Goal: Information Seeking & Learning: Learn about a topic

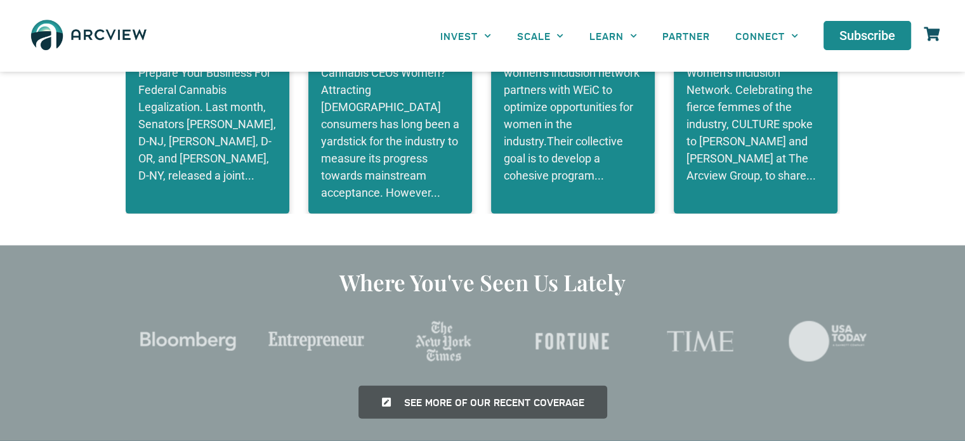
scroll to position [2981, 0]
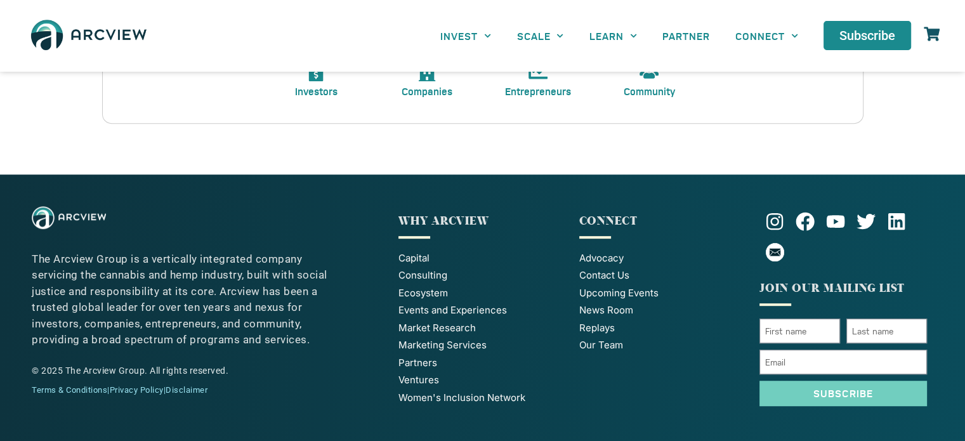
scroll to position [649, 0]
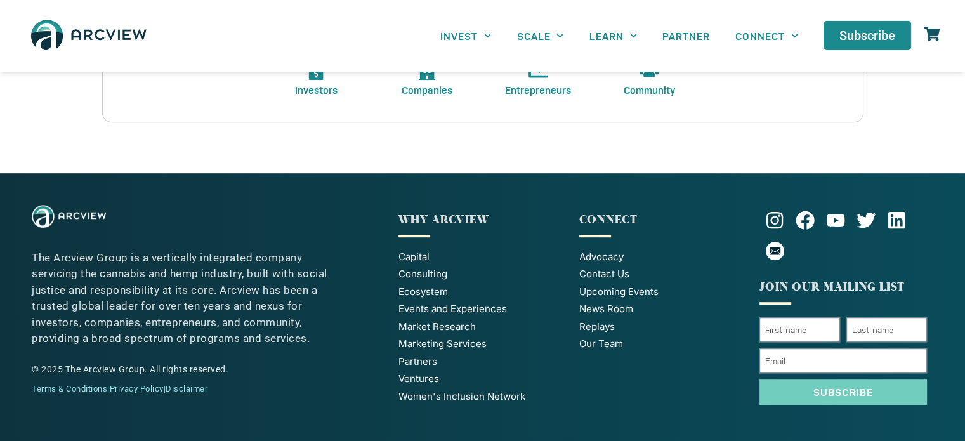
click at [321, 91] on span "Investors" at bounding box center [316, 89] width 43 height 13
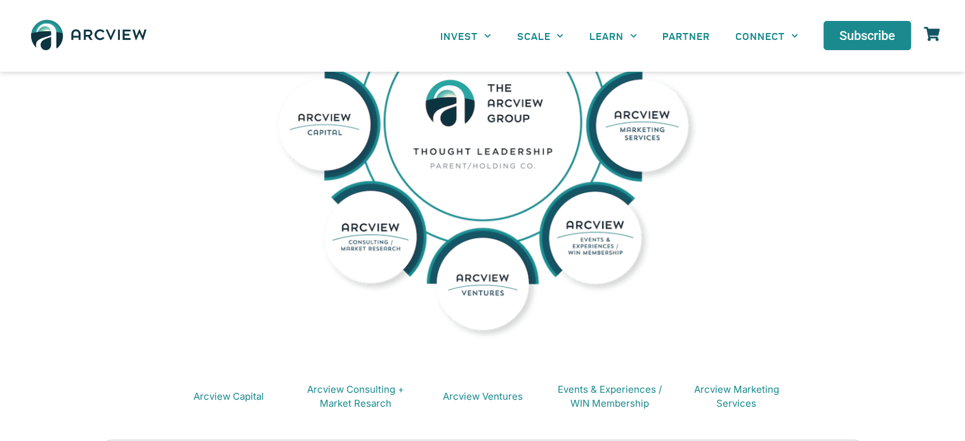
click at [475, 170] on img at bounding box center [482, 163] width 487 height 402
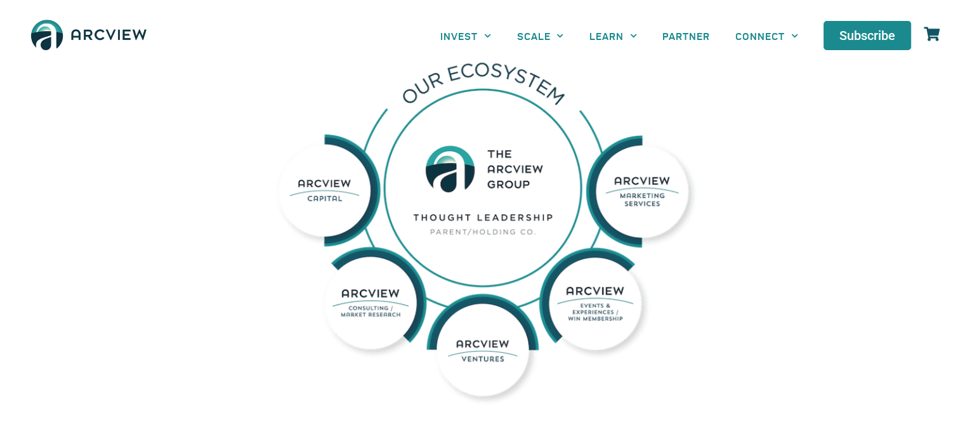
scroll to position [0, 0]
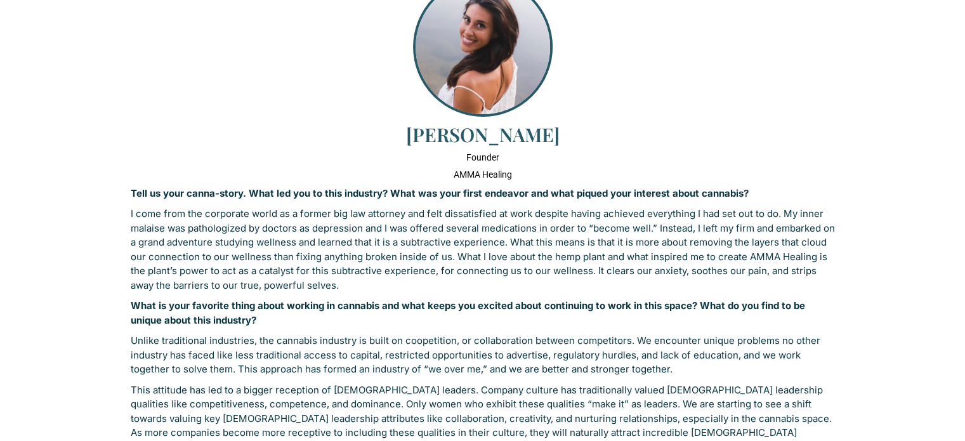
scroll to position [47, 0]
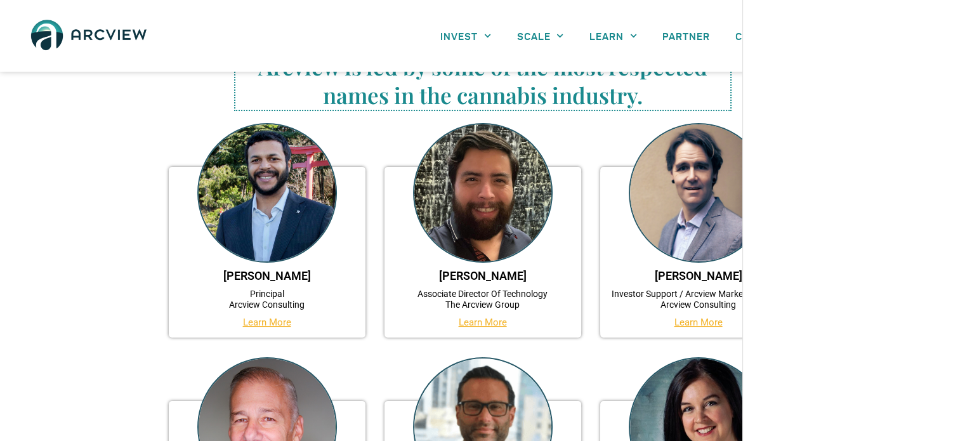
scroll to position [127, 0]
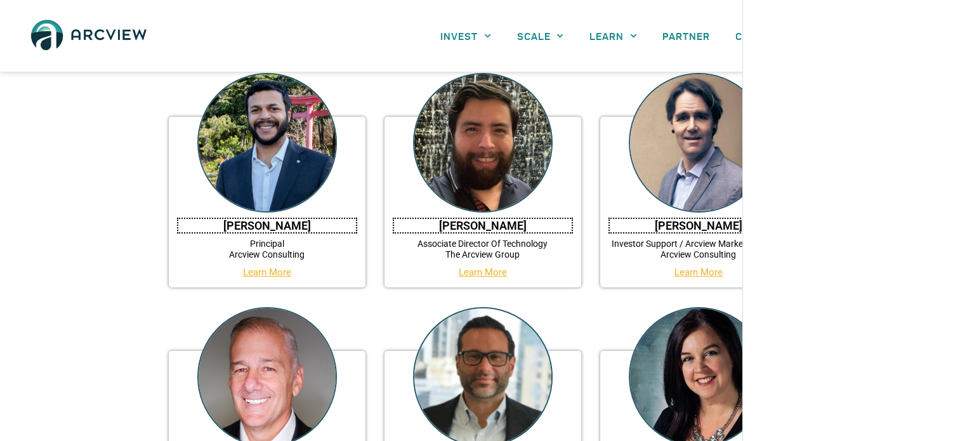
click at [320, 229] on h3 "[PERSON_NAME]" at bounding box center [267, 226] width 178 height 14
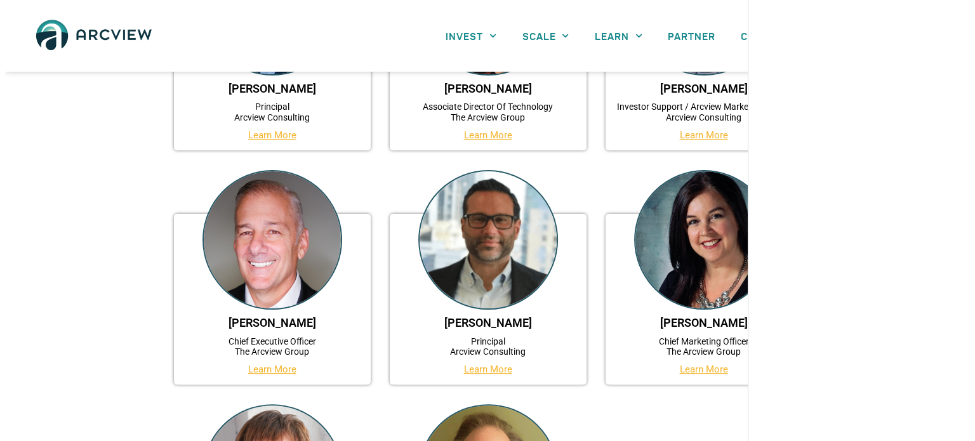
scroll to position [571, 0]
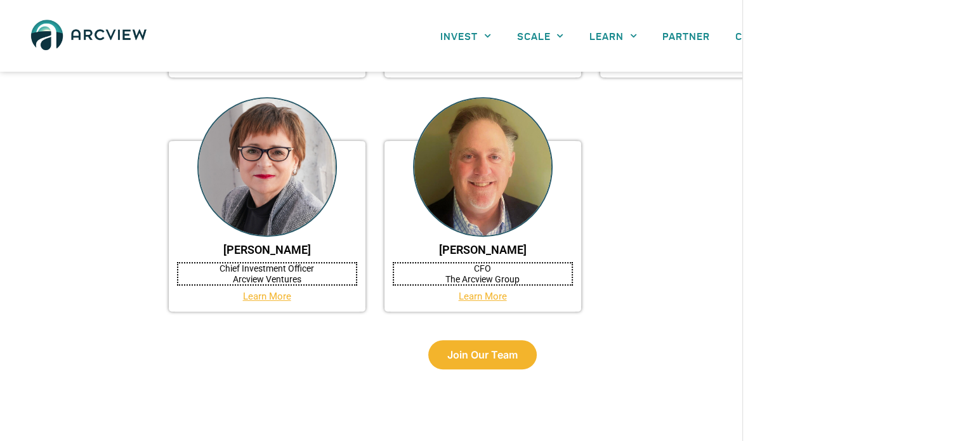
click at [522, 274] on h4 "CFO The Arcview Group" at bounding box center [483, 274] width 178 height 22
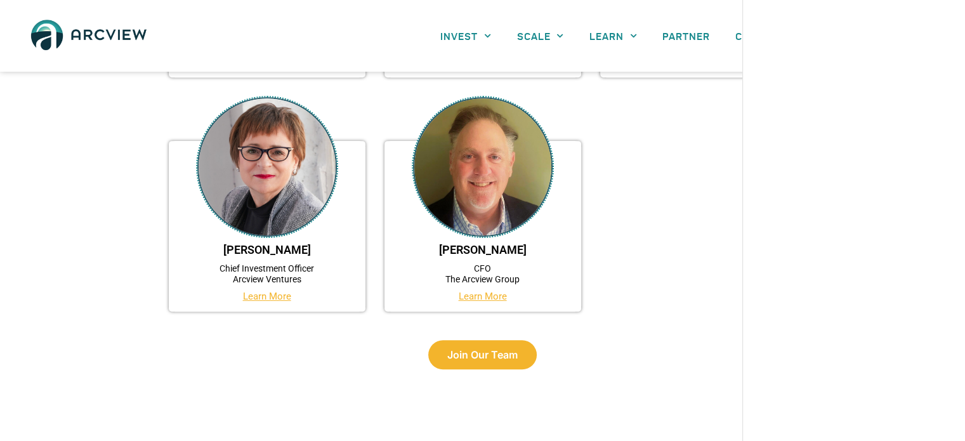
click at [497, 165] on img at bounding box center [483, 167] width 140 height 140
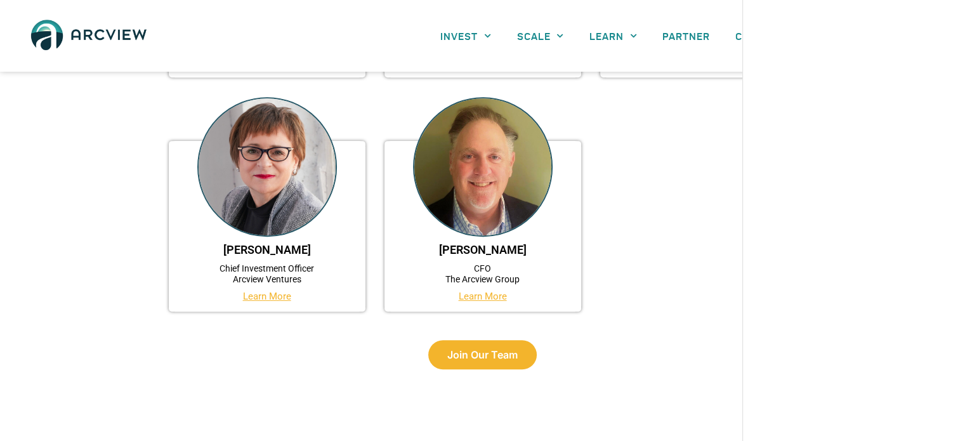
click at [496, 189] on img at bounding box center [483, 167] width 140 height 140
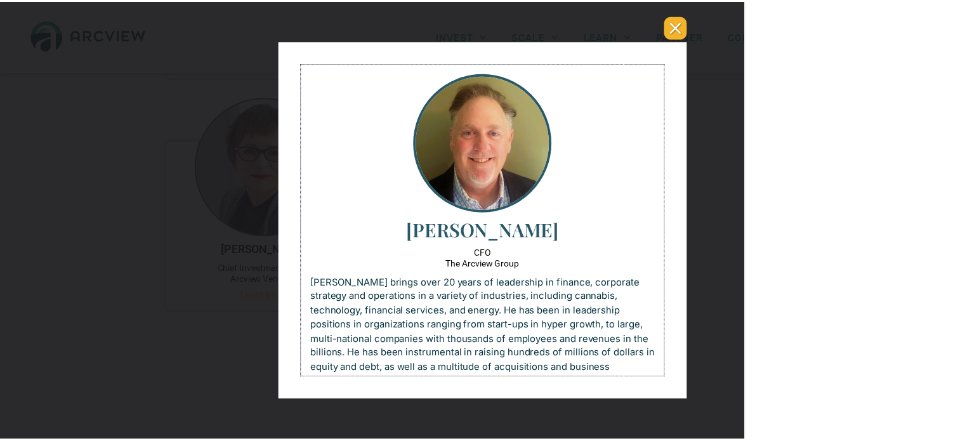
scroll to position [0, 0]
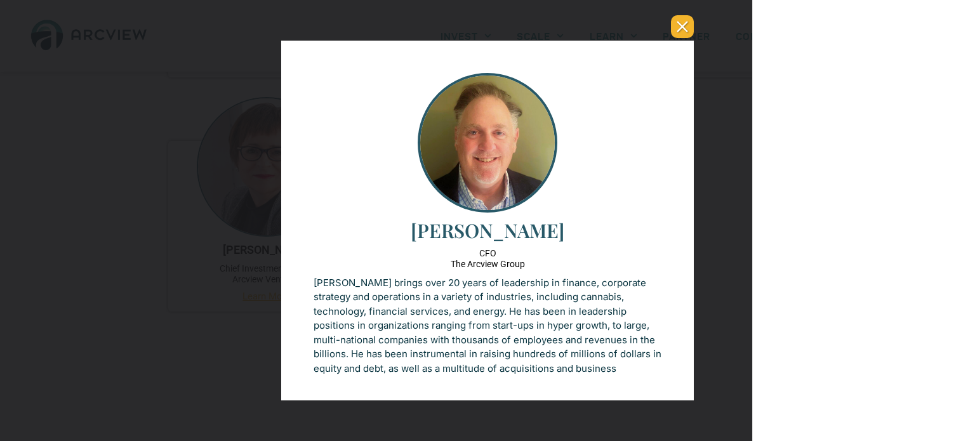
click at [679, 37] on button "You can close this modal content with the ESC key" at bounding box center [682, 26] width 23 height 23
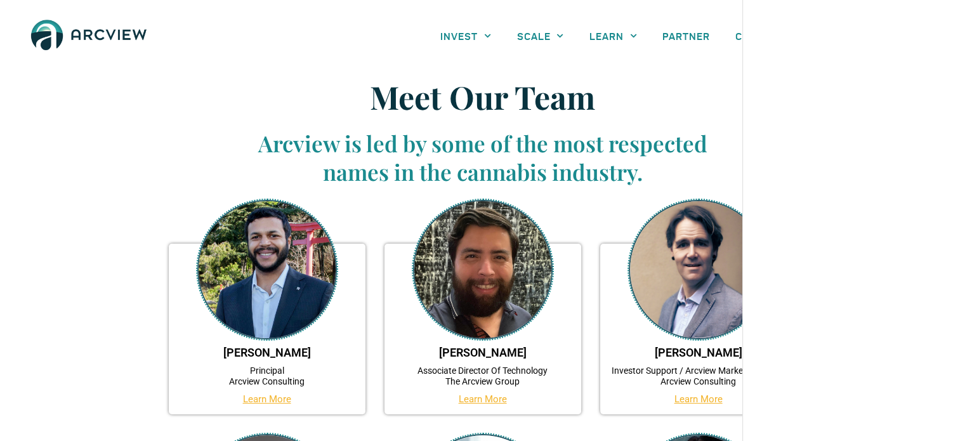
click at [307, 261] on img at bounding box center [267, 270] width 140 height 140
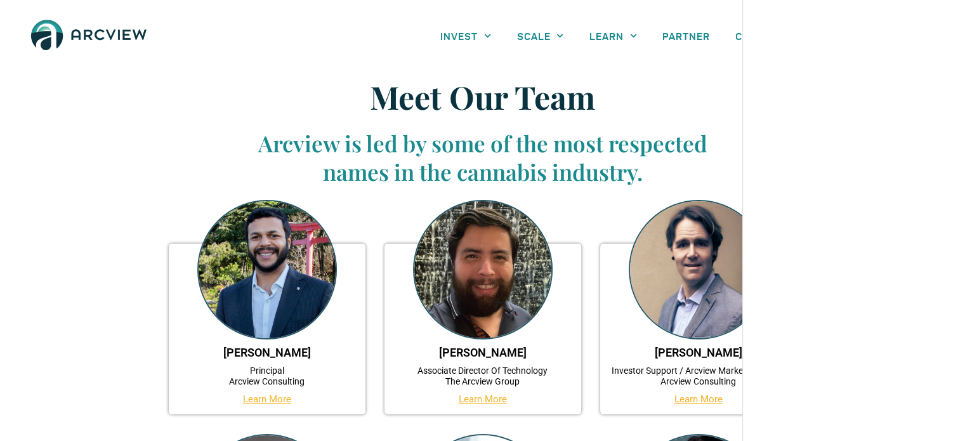
click at [253, 241] on img at bounding box center [267, 270] width 140 height 140
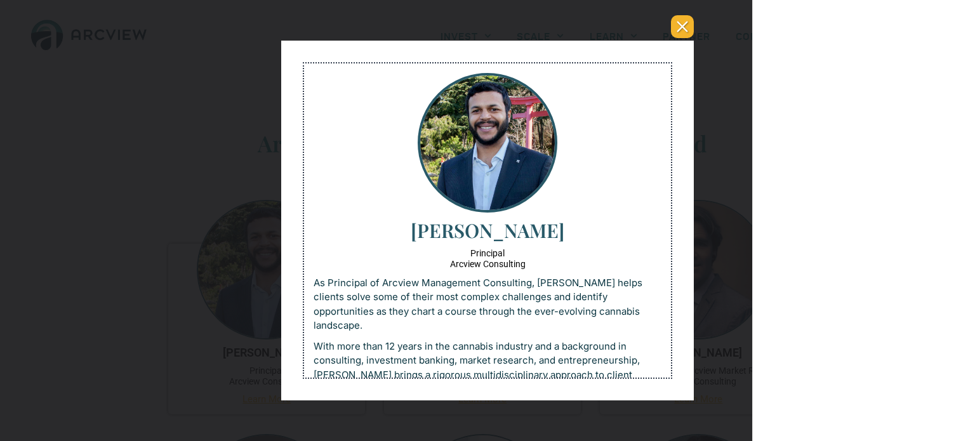
click at [564, 288] on p "As Principal of Arcview Management Consulting, [PERSON_NAME] helps clients solv…" at bounding box center [488, 304] width 348 height 57
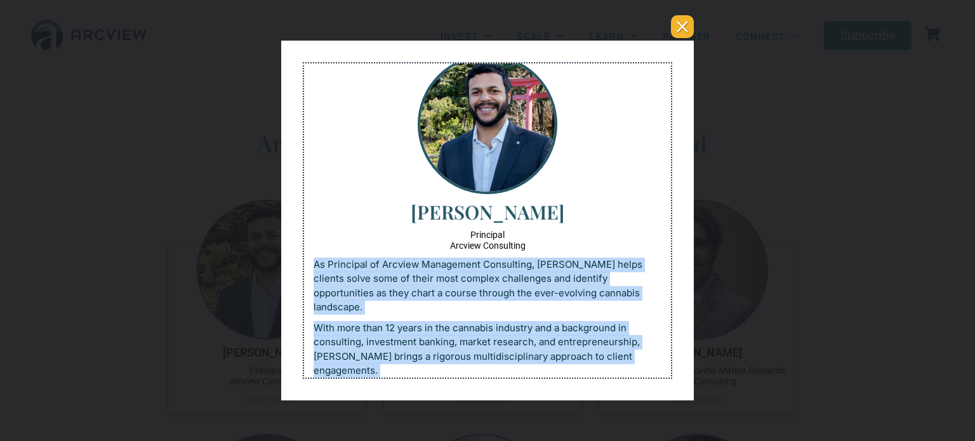
scroll to position [28, 0]
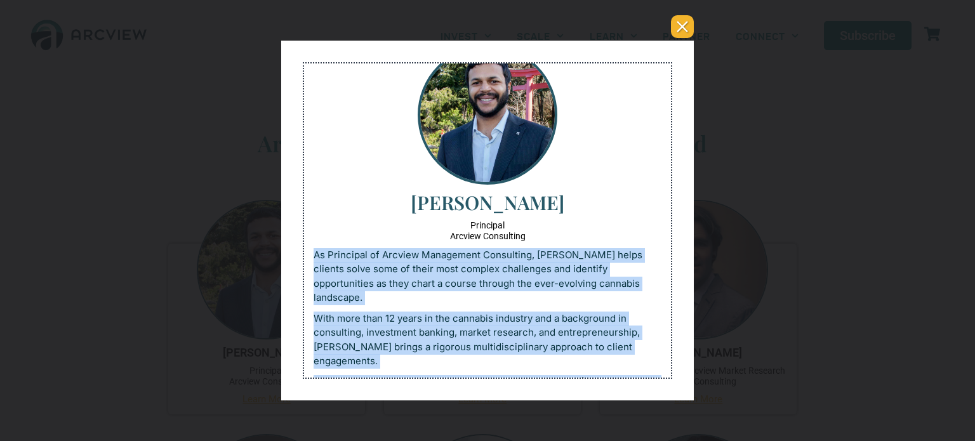
drag, startPoint x: 315, startPoint y: 282, endPoint x: 655, endPoint y: 368, distance: 350.2
click at [655, 368] on div "[PERSON_NAME] Principal Arcview Consulting As Principal of Arcview Management C…" at bounding box center [487, 249] width 367 height 427
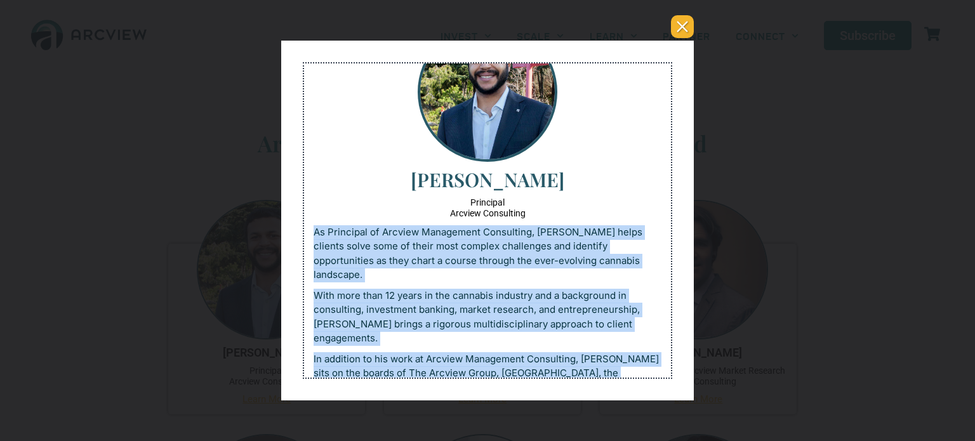
scroll to position [84, 0]
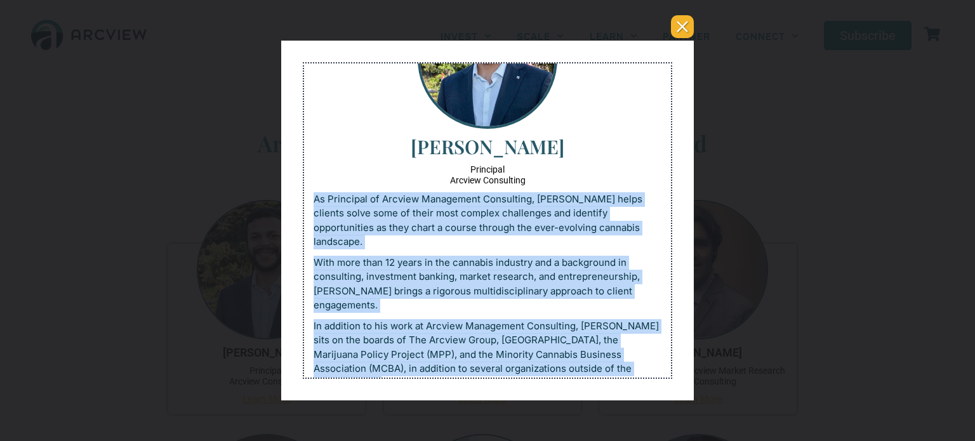
drag, startPoint x: 315, startPoint y: 253, endPoint x: 807, endPoint y: 445, distance: 528.5
click at [507, 383] on html "[PERSON_NAME] Principal Arcview Consulting As Principal of Arcview Management C…" at bounding box center [487, 193] width 367 height 427
copy div "As Principal of Arcview Management Consulting, [PERSON_NAME] helps clients solv…"
click at [138, 208] on div "You can close this modal content with the ESC key" at bounding box center [487, 220] width 975 height 441
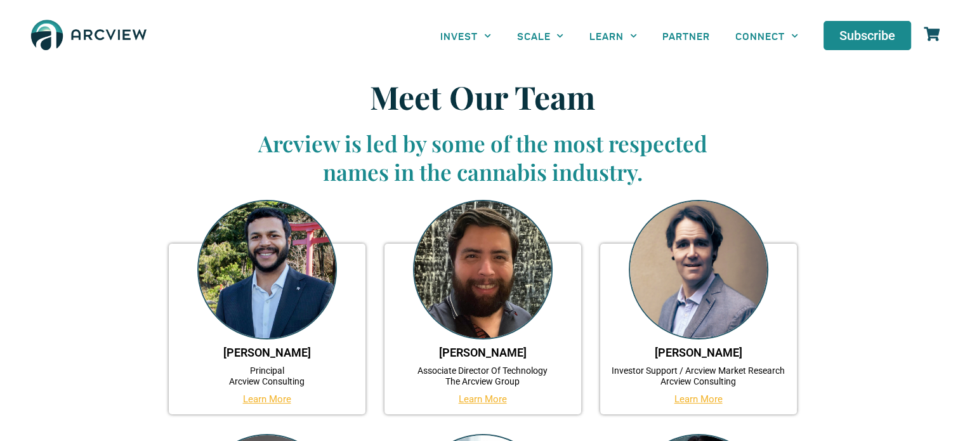
click at [476, 322] on img at bounding box center [483, 270] width 140 height 140
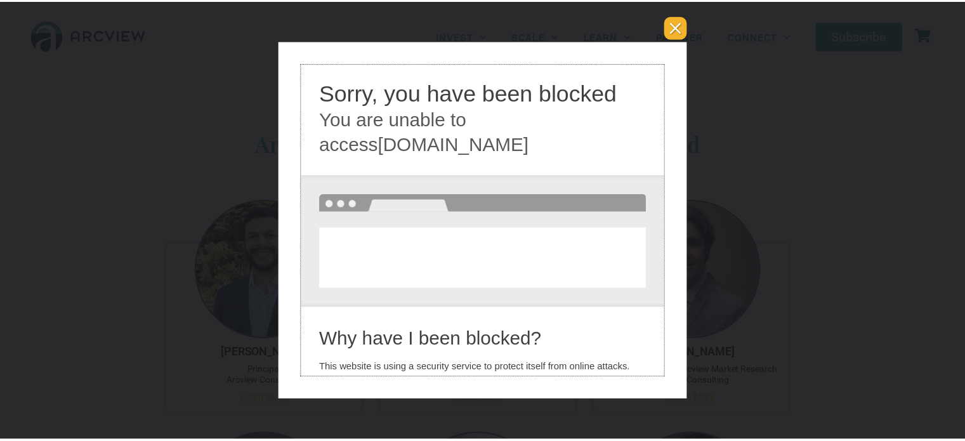
scroll to position [0, 0]
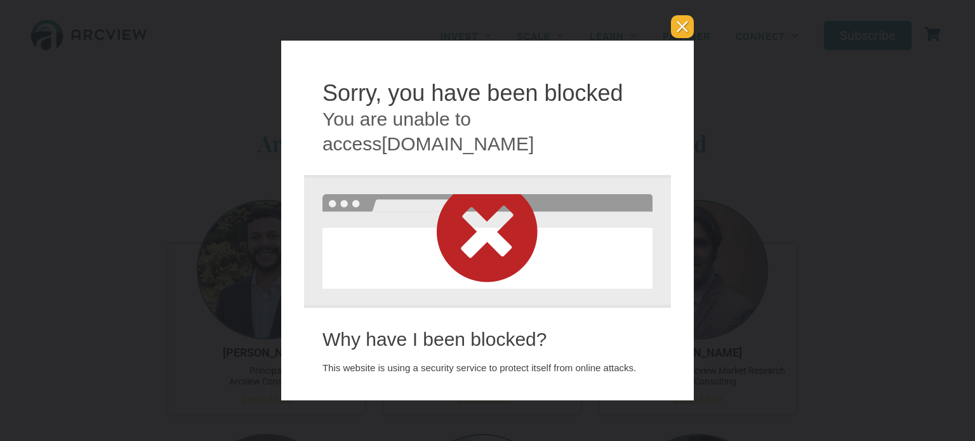
click at [675, 34] on button "You can close this modal content with the ESC key" at bounding box center [682, 26] width 23 height 23
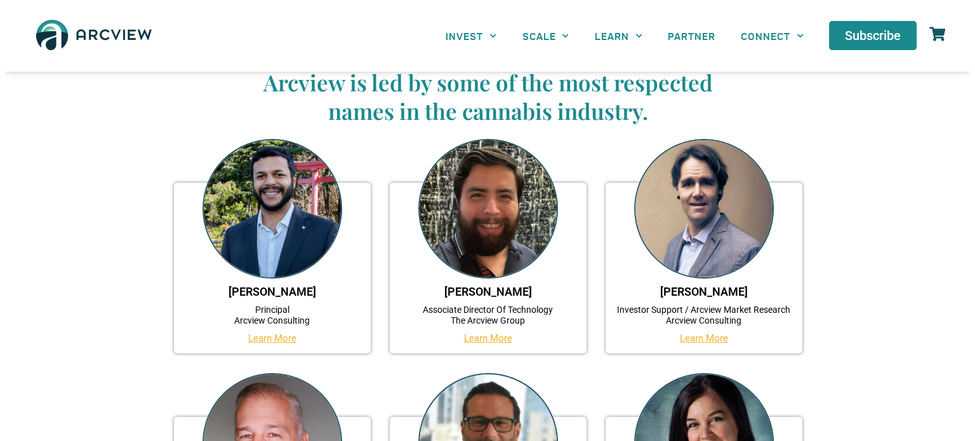
scroll to position [127, 0]
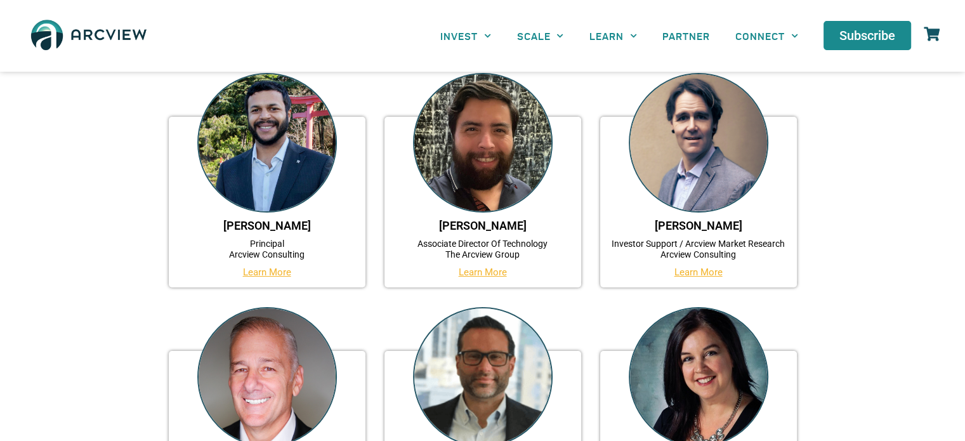
click at [482, 272] on link "Learn More" at bounding box center [483, 272] width 48 height 11
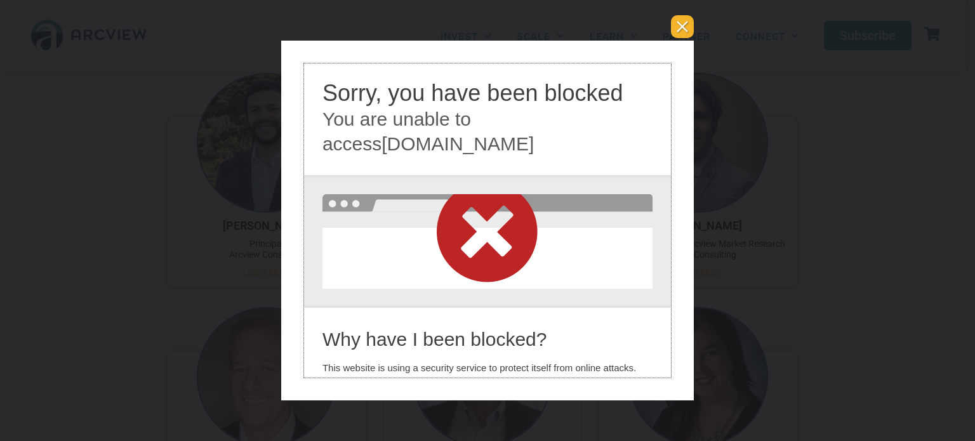
scroll to position [0, 0]
click at [679, 36] on button "You can close this modal content with the ESC key" at bounding box center [682, 26] width 23 height 23
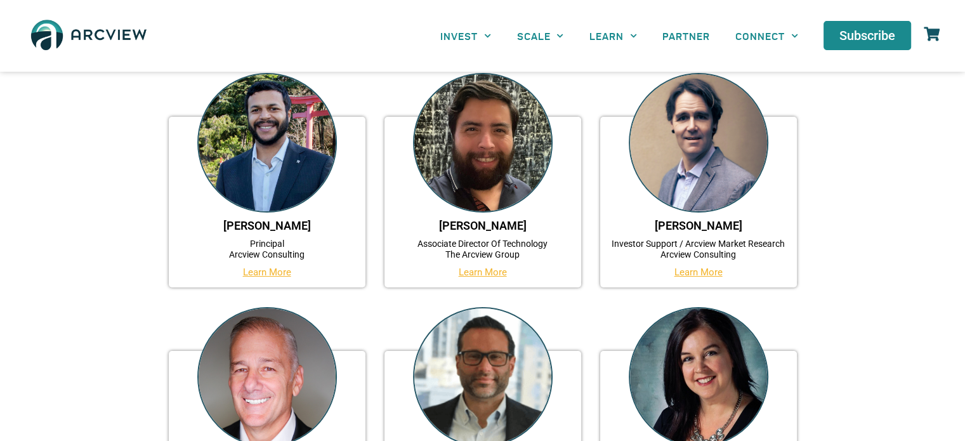
click at [686, 266] on div "[PERSON_NAME] Investor Support / Arcview Market Research Arcview Consulting Lea…" at bounding box center [698, 202] width 197 height 171
click at [687, 272] on link "Learn More" at bounding box center [699, 272] width 48 height 11
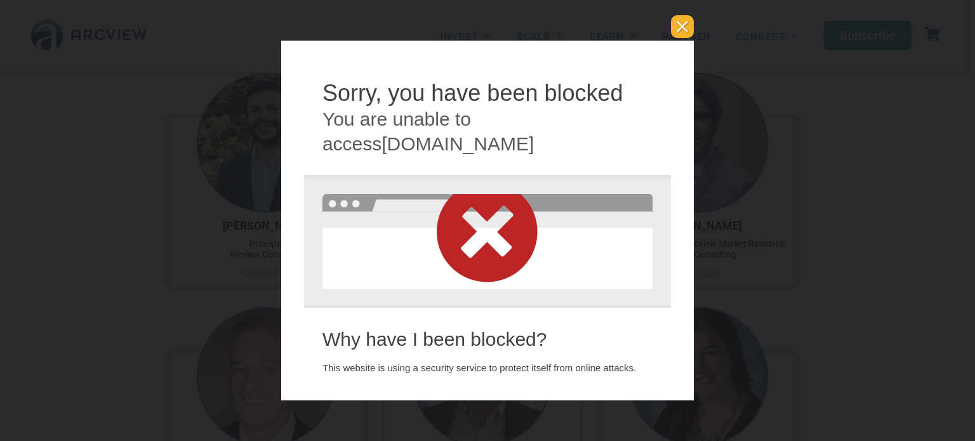
click at [688, 33] on button "You can close this modal content with the ESC key" at bounding box center [682, 26] width 23 height 23
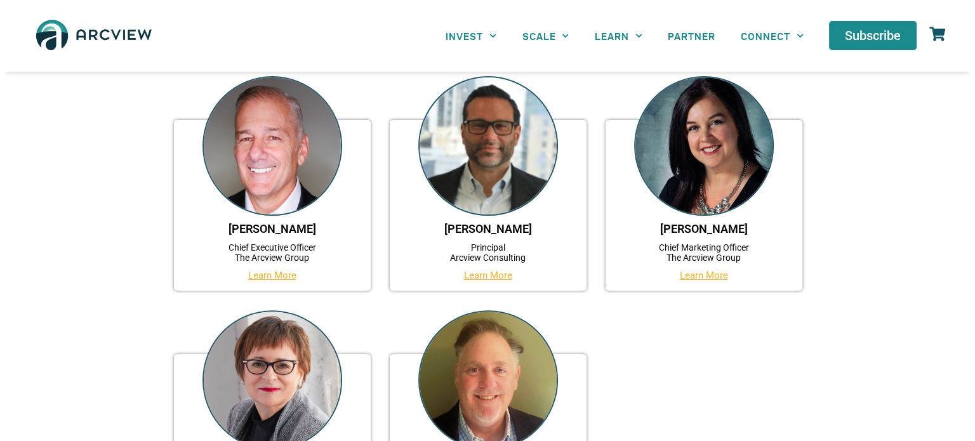
scroll to position [444, 0]
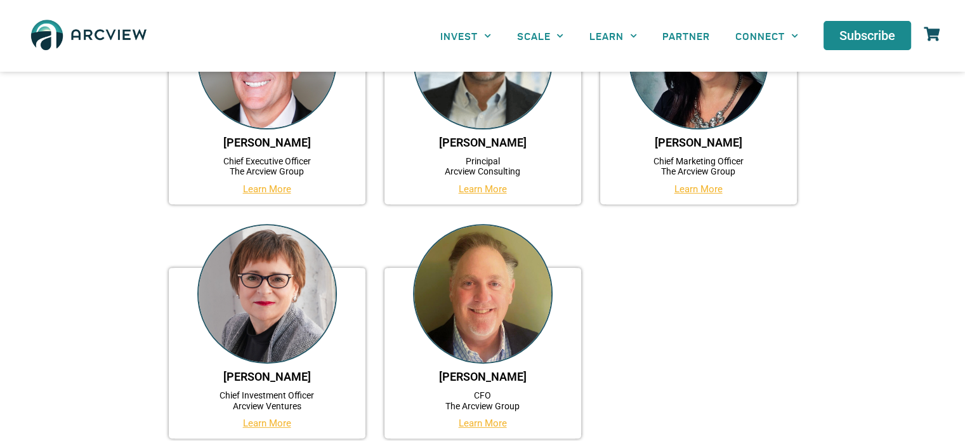
click at [251, 184] on link "Learn More" at bounding box center [267, 188] width 48 height 11
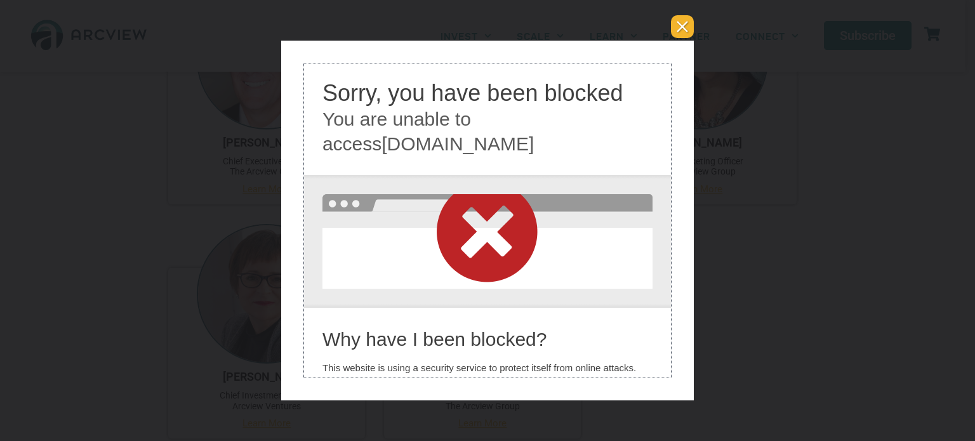
scroll to position [0, 0]
click at [689, 22] on button "You can close this modal content with the ESC key" at bounding box center [682, 26] width 23 height 23
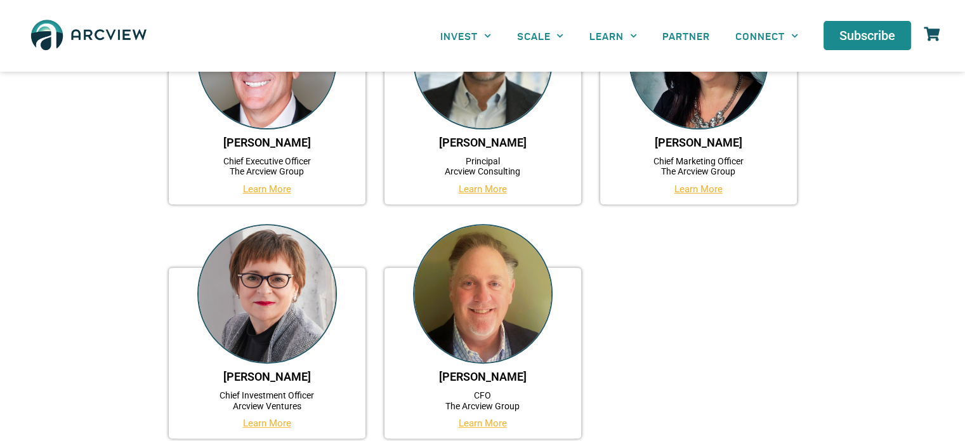
click at [482, 190] on link "Learn More" at bounding box center [483, 188] width 48 height 11
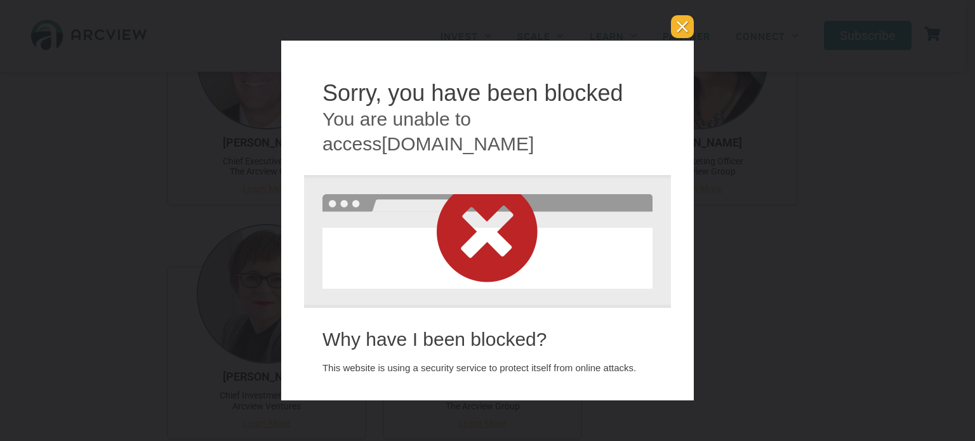
click at [691, 36] on button "You can close this modal content with the ESC key" at bounding box center [682, 26] width 23 height 23
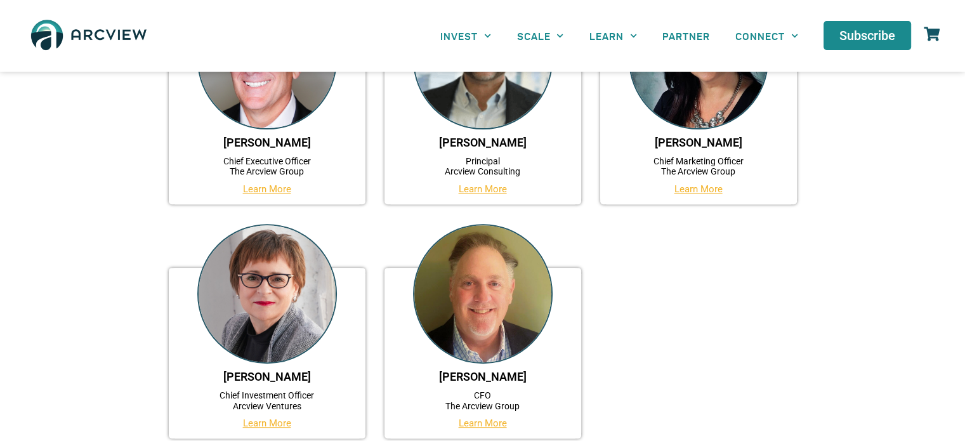
click at [688, 189] on link "Learn More" at bounding box center [699, 188] width 48 height 11
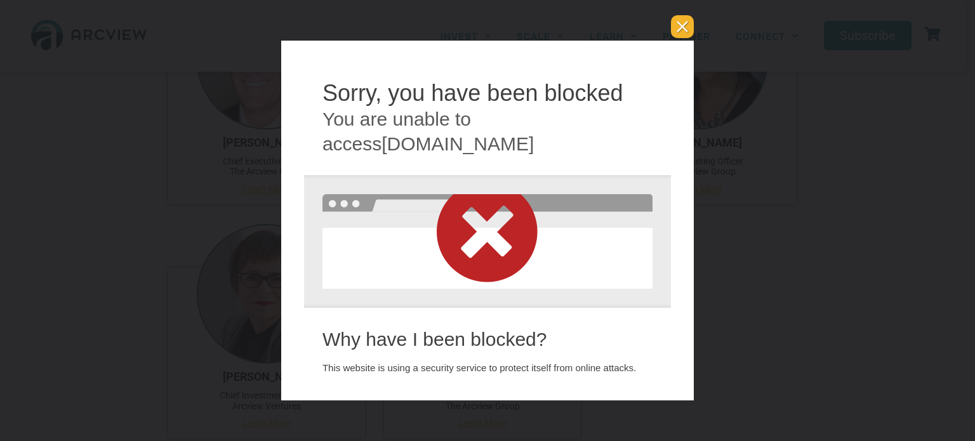
click at [679, 35] on button "You can close this modal content with the ESC key" at bounding box center [682, 26] width 23 height 23
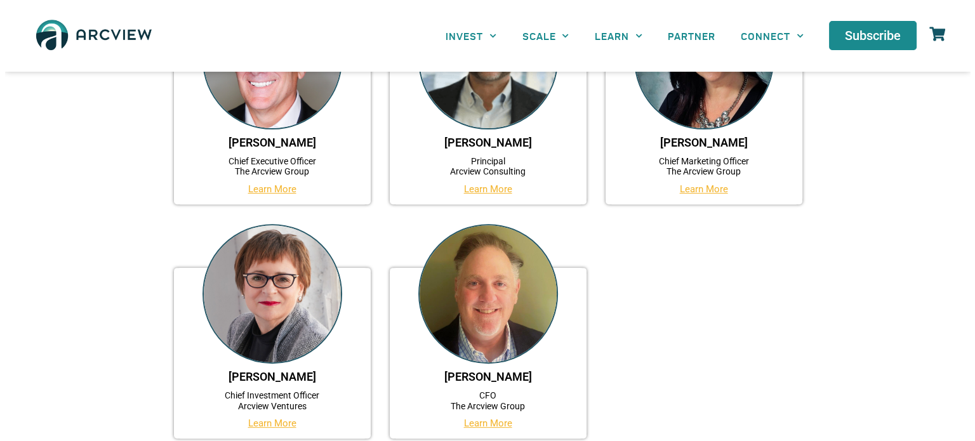
scroll to position [635, 0]
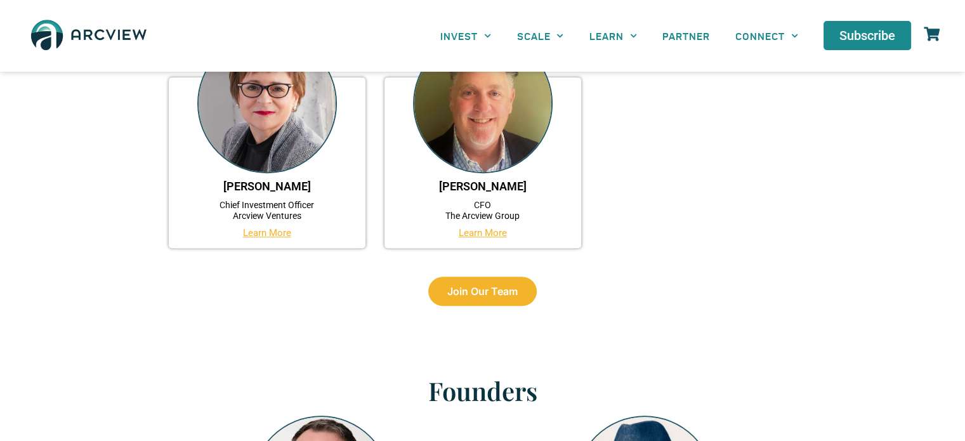
click at [268, 237] on link "Learn More" at bounding box center [267, 232] width 48 height 11
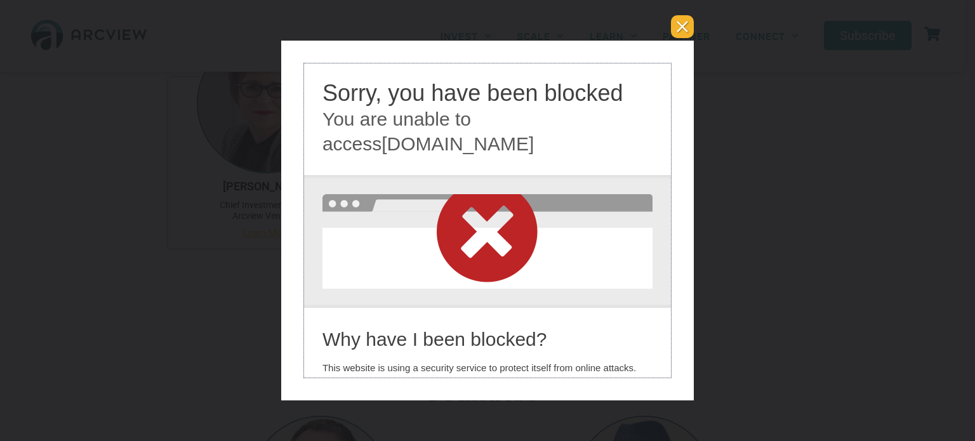
scroll to position [0, 0]
click at [675, 29] on button "You can close this modal content with the ESC key" at bounding box center [682, 26] width 23 height 23
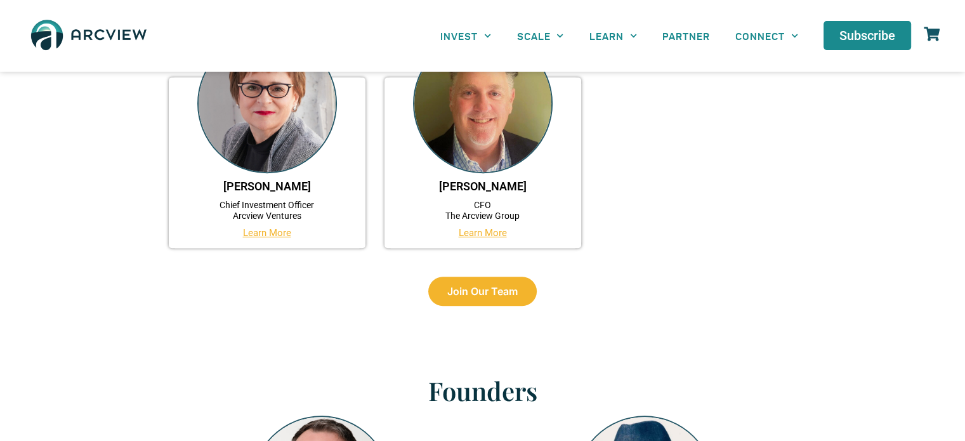
click at [485, 230] on link "Learn More" at bounding box center [483, 232] width 48 height 11
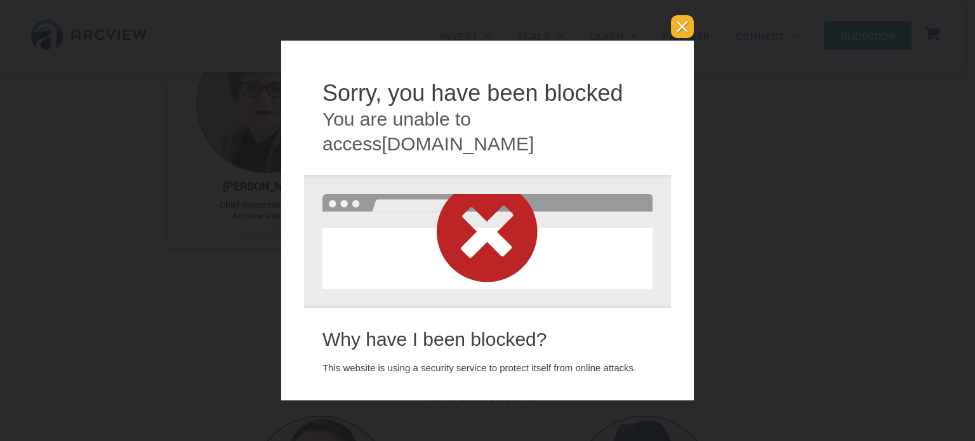
drag, startPoint x: 682, startPoint y: 31, endPoint x: 666, endPoint y: 55, distance: 28.3
click at [682, 30] on button "You can close this modal content with the ESC key" at bounding box center [682, 26] width 23 height 23
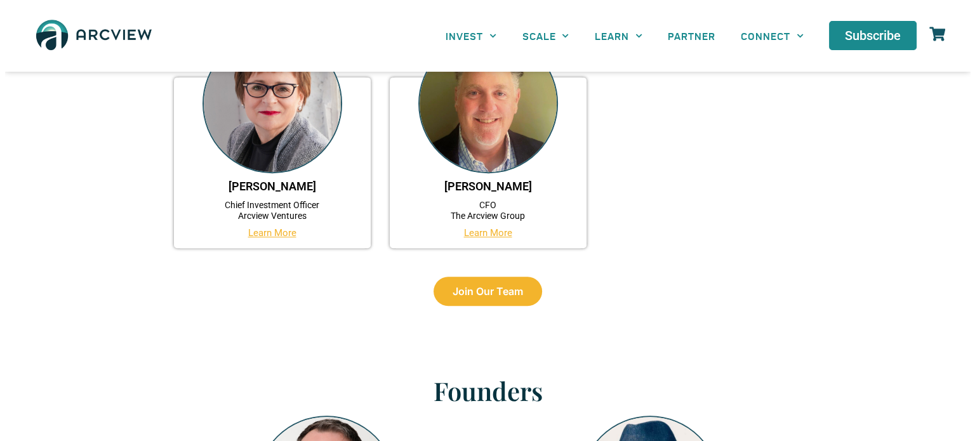
scroll to position [889, 0]
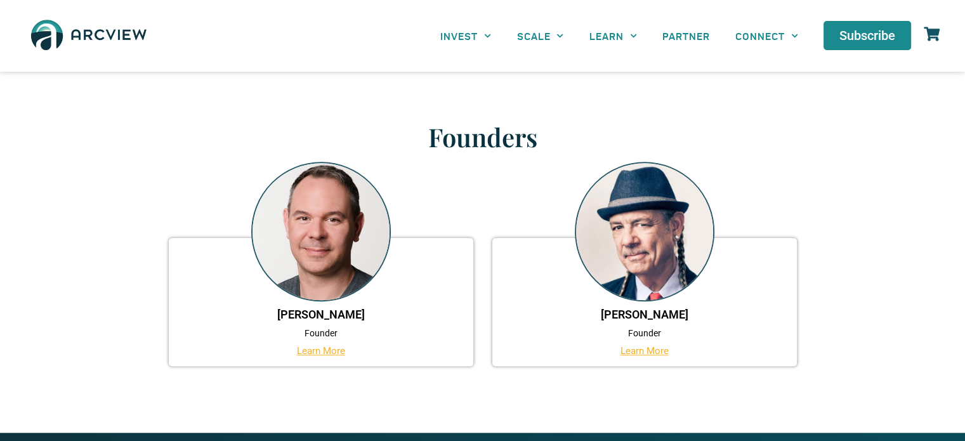
click at [310, 355] on link "Learn More" at bounding box center [321, 350] width 48 height 11
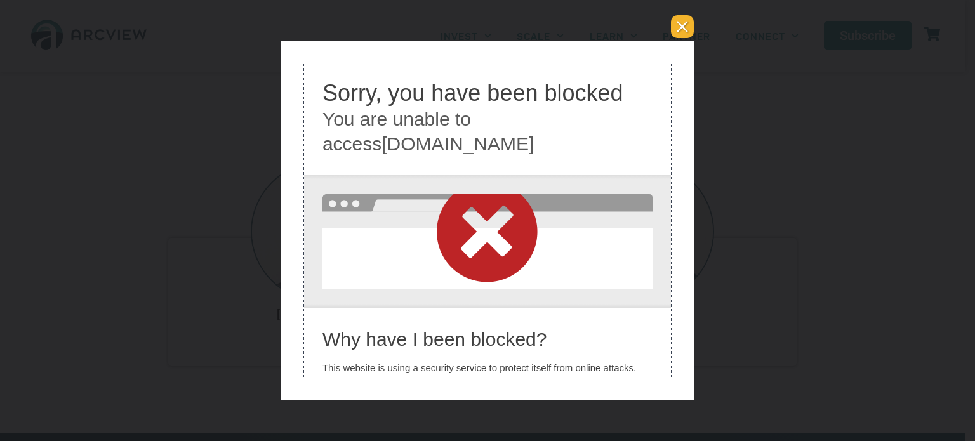
scroll to position [0, 0]
click at [679, 27] on button "You can close this modal content with the ESC key" at bounding box center [682, 26] width 23 height 23
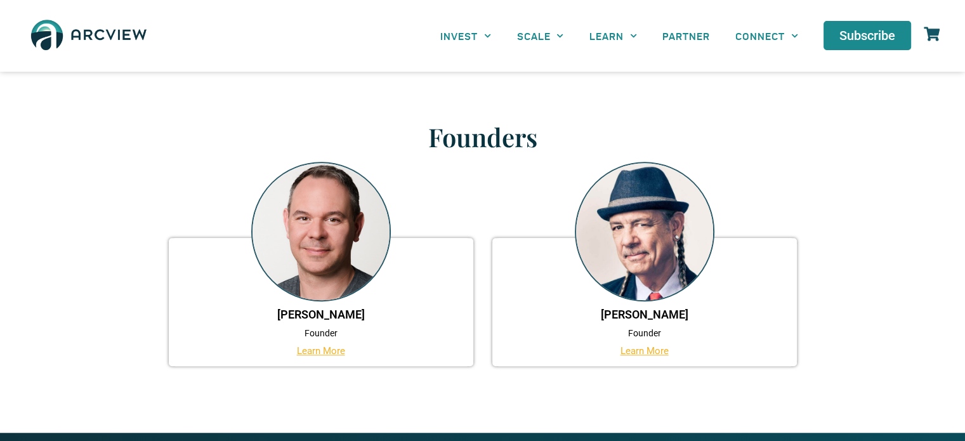
click at [640, 351] on link "Learn More" at bounding box center [645, 350] width 48 height 11
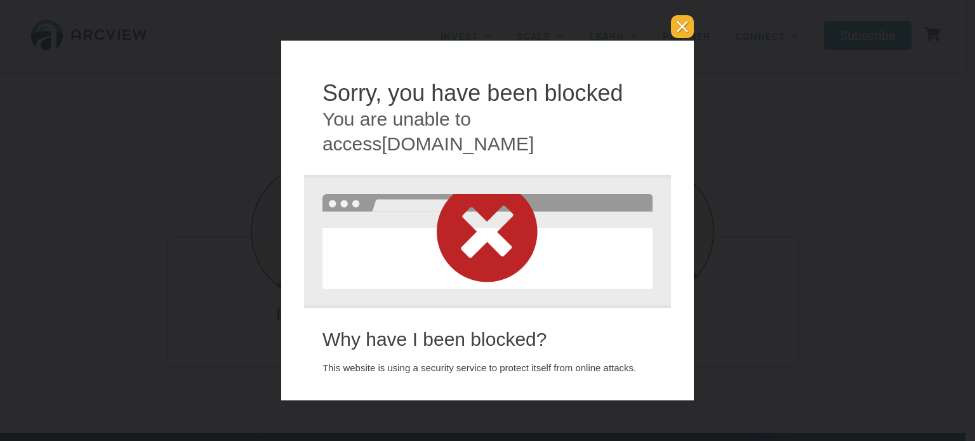
click at [691, 29] on button "You can close this modal content with the ESC key" at bounding box center [682, 26] width 23 height 23
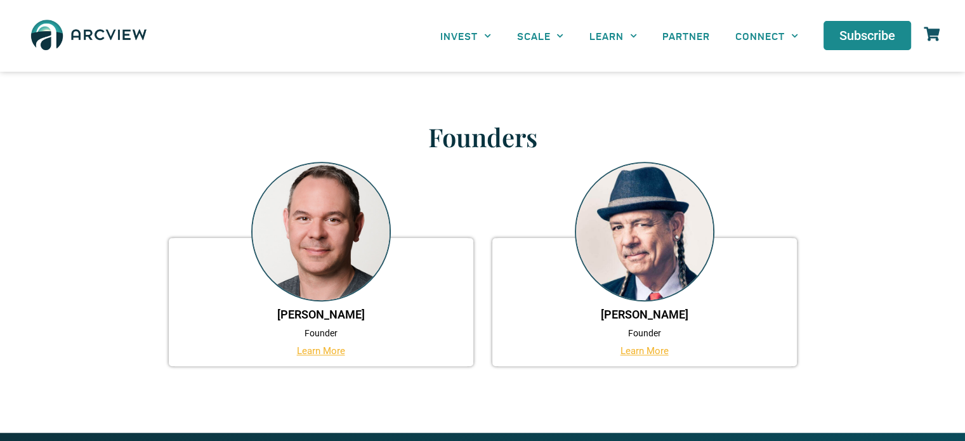
click at [868, 164] on section "Founders [PERSON_NAME][GEOGRAPHIC_DATA] Founder Learn More [PERSON_NAME] Founde…" at bounding box center [482, 252] width 965 height 298
click at [632, 352] on link "Learn More" at bounding box center [645, 350] width 48 height 11
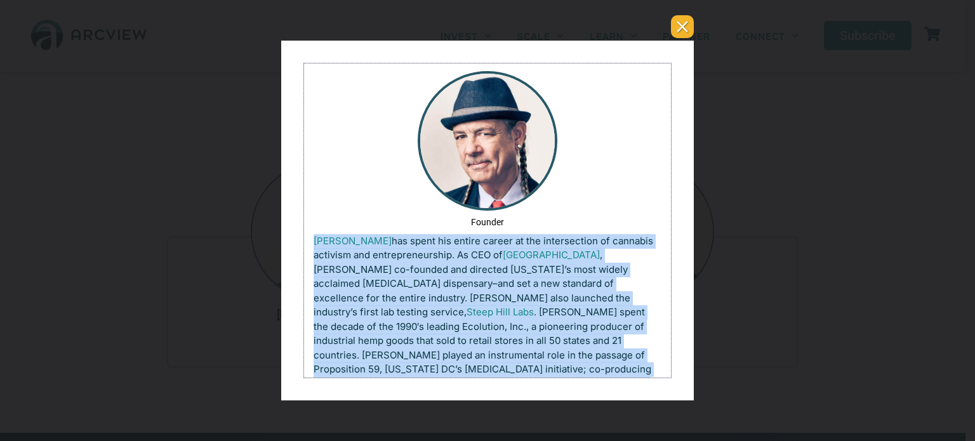
scroll to position [60, 0]
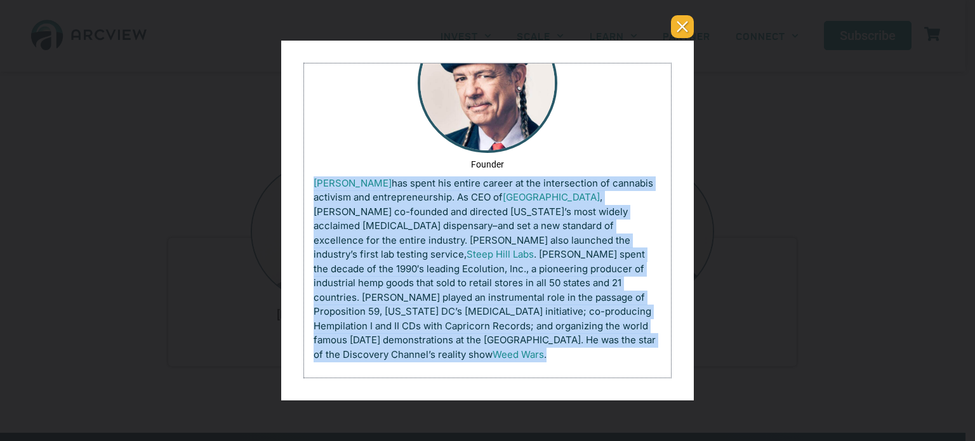
drag, startPoint x: 309, startPoint y: 245, endPoint x: 933, endPoint y: 458, distance: 659.4
click at [629, 378] on html "Founder [PERSON_NAME] has spent his entire career at the intersection of cannab…" at bounding box center [487, 191] width 367 height 374
copy p "[PERSON_NAME] has spent his entire career at the intersection of cannabis activ…"
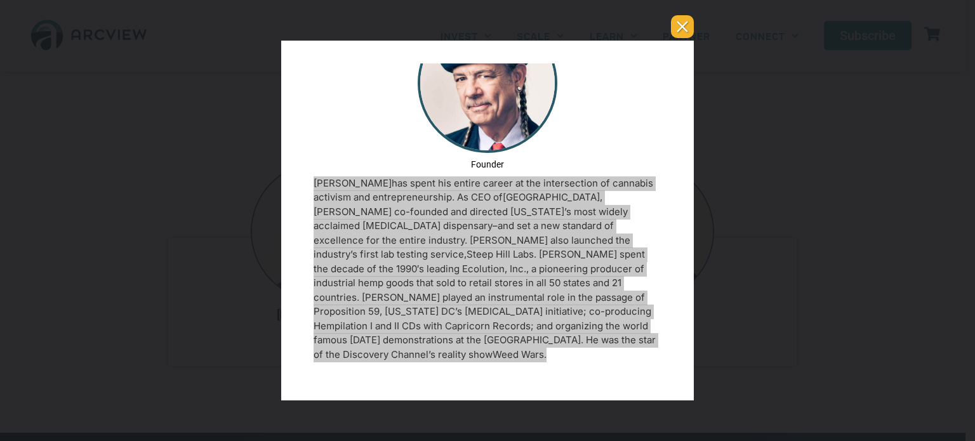
click at [685, 26] on button "You can close this modal content with the ESC key" at bounding box center [682, 26] width 23 height 23
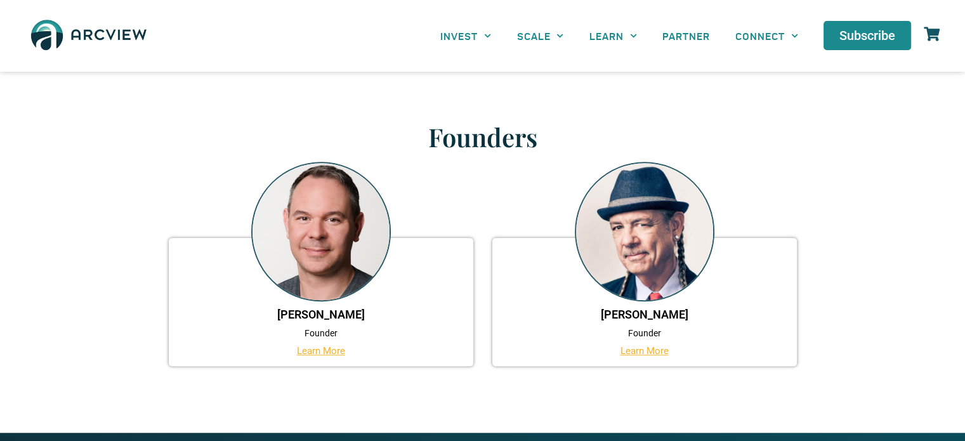
click at [298, 351] on link "Learn More" at bounding box center [321, 350] width 48 height 11
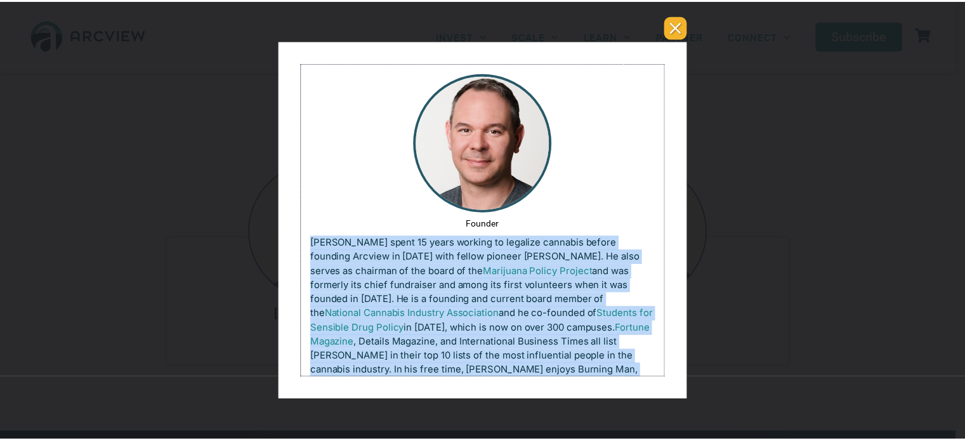
scroll to position [30, 0]
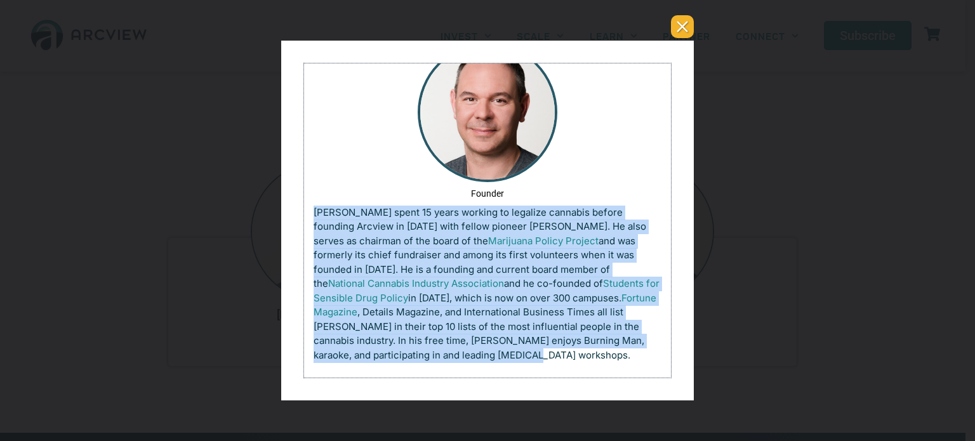
drag, startPoint x: 327, startPoint y: 248, endPoint x: 581, endPoint y: 390, distance: 291.6
click at [581, 378] on html "Founder [PERSON_NAME] spent 15 years working to legalize cannabis before foundi…" at bounding box center [487, 205] width 367 height 345
copy p "[PERSON_NAME] spent 15 years working to legalize cannabis before founding Arcvi…"
click at [123, 244] on div "You can close this modal content with the ESC key" at bounding box center [487, 220] width 975 height 441
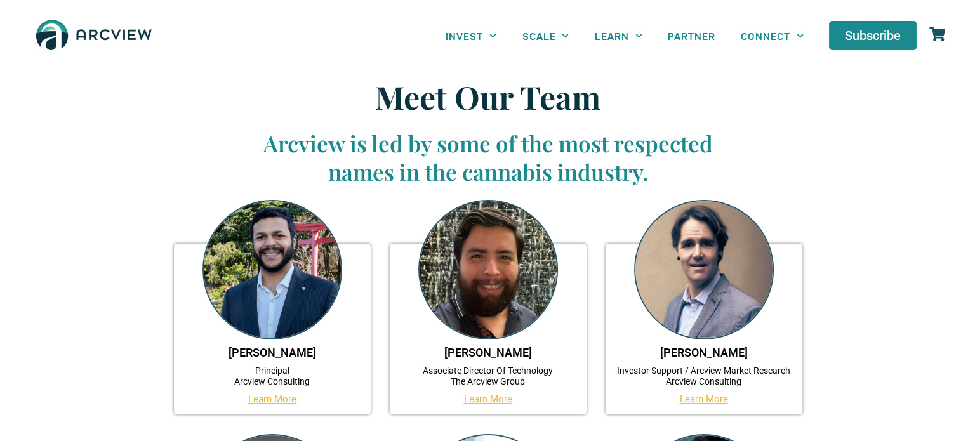
scroll to position [190, 0]
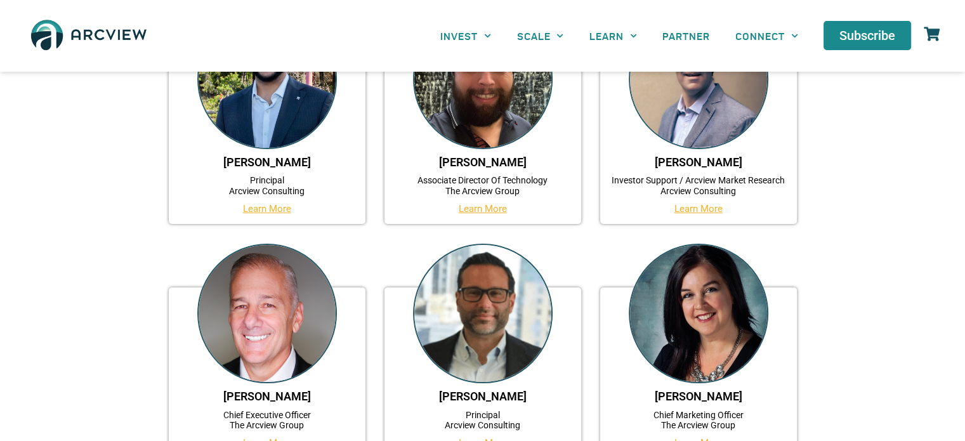
click at [263, 208] on link "Learn More" at bounding box center [267, 208] width 48 height 11
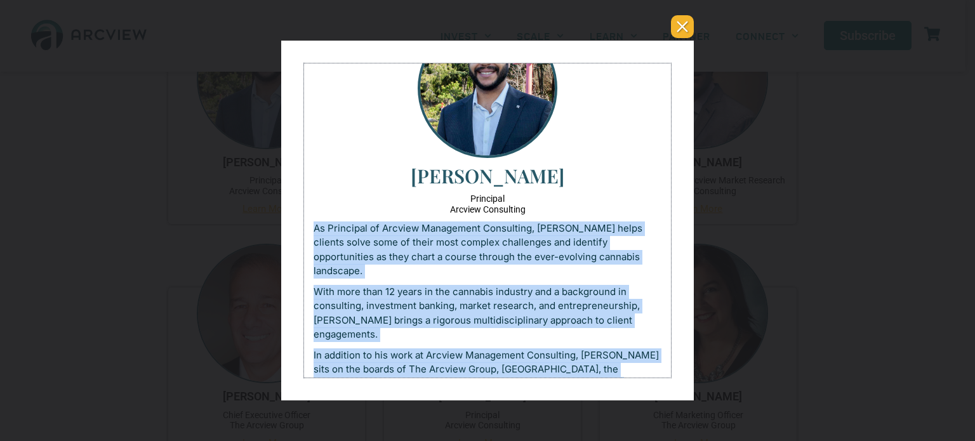
scroll to position [84, 0]
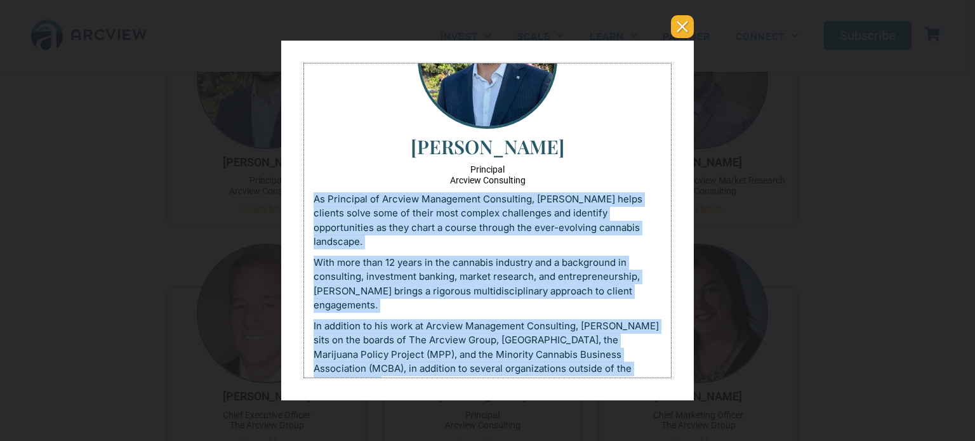
drag, startPoint x: 338, startPoint y: 302, endPoint x: 781, endPoint y: 446, distance: 465.9
click at [470, 383] on html "[PERSON_NAME] Principal Arcview Consulting As Principal of Arcview Management C…" at bounding box center [487, 193] width 367 height 427
copy div "As Principal of Arcview Management Consulting, [PERSON_NAME] helps clients solv…"
click at [201, 248] on div "You can close this modal content with the ESC key" at bounding box center [487, 220] width 975 height 441
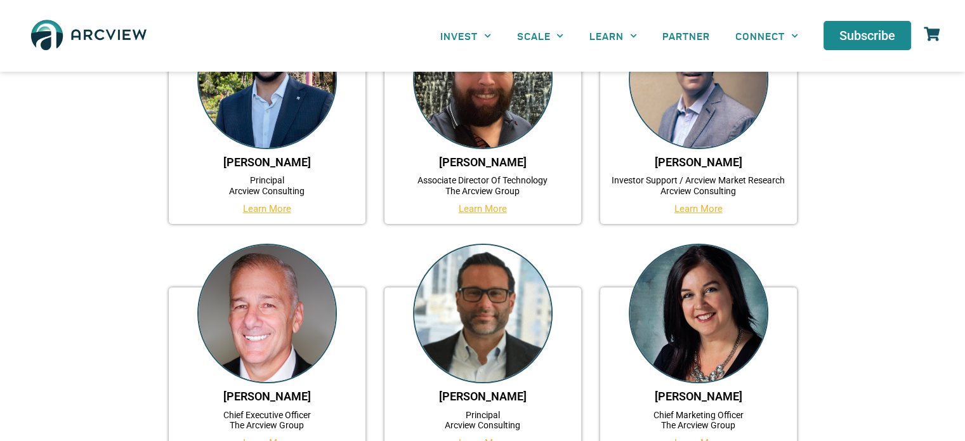
click at [481, 208] on link "Learn More" at bounding box center [483, 208] width 48 height 11
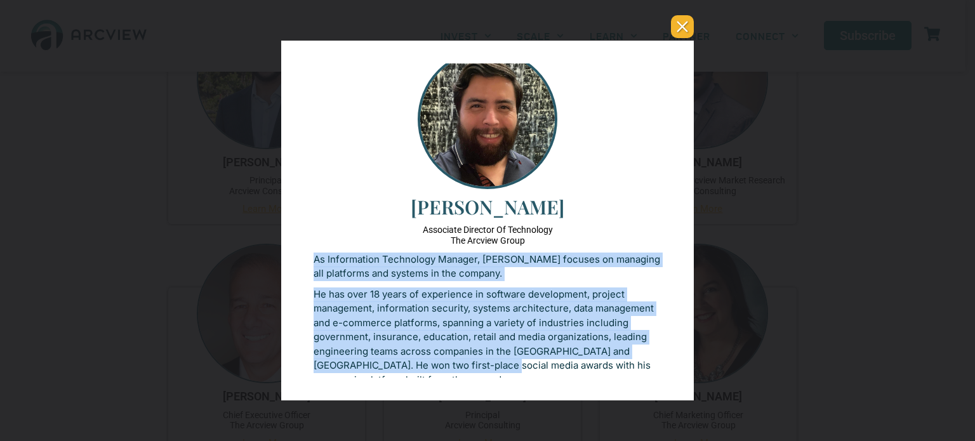
scroll to position [48, 0]
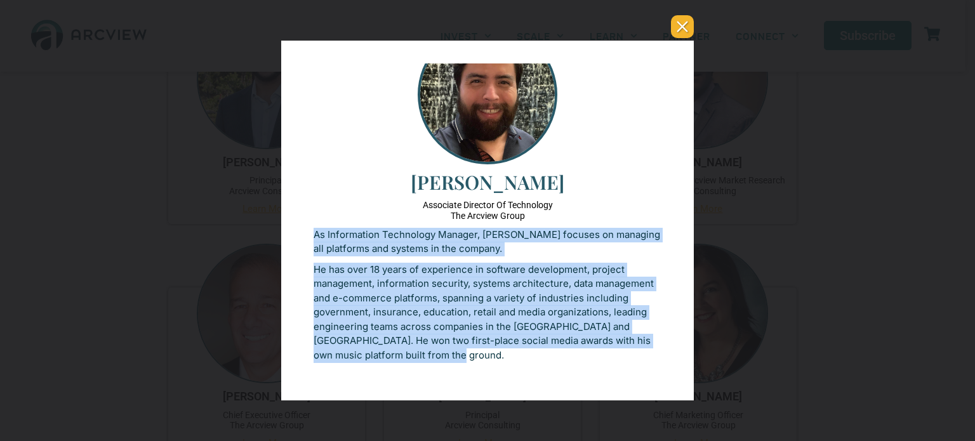
drag, startPoint x: 317, startPoint y: 282, endPoint x: 610, endPoint y: 390, distance: 312.5
click at [610, 378] on html "[PERSON_NAME] Associate Director Of Technology The Arcview Group As Information…" at bounding box center [487, 196] width 367 height 363
copy div "As Information Technology Manager, [PERSON_NAME] focuses on managing all platfo…"
click at [175, 234] on div "You can close this modal content with the ESC key" at bounding box center [487, 220] width 975 height 441
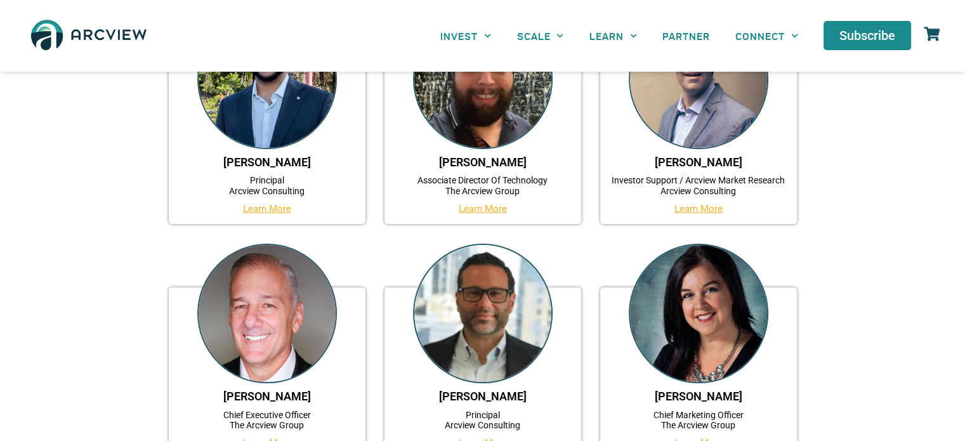
click at [689, 209] on link "Learn More" at bounding box center [699, 208] width 48 height 11
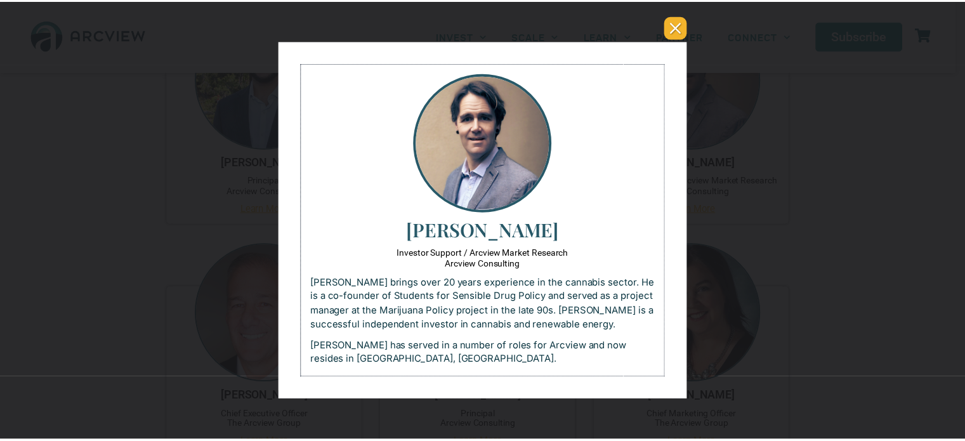
scroll to position [0, 0]
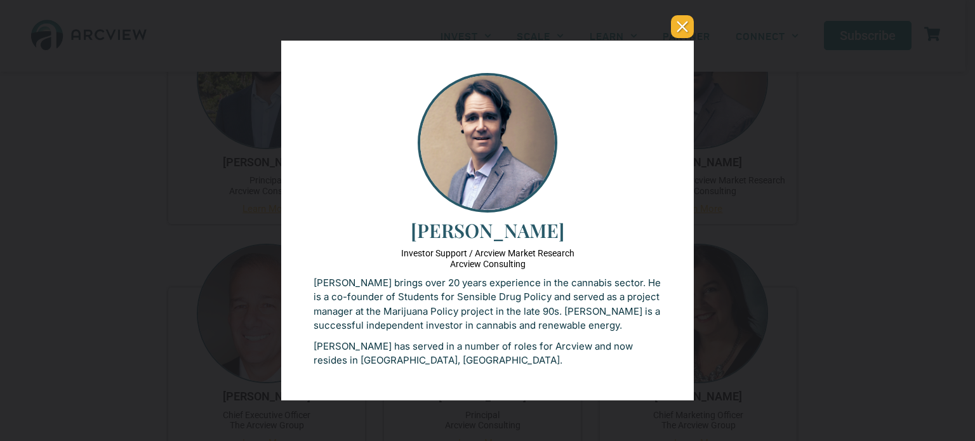
click at [677, 35] on button "You can close this modal content with the ESC key" at bounding box center [682, 26] width 23 height 23
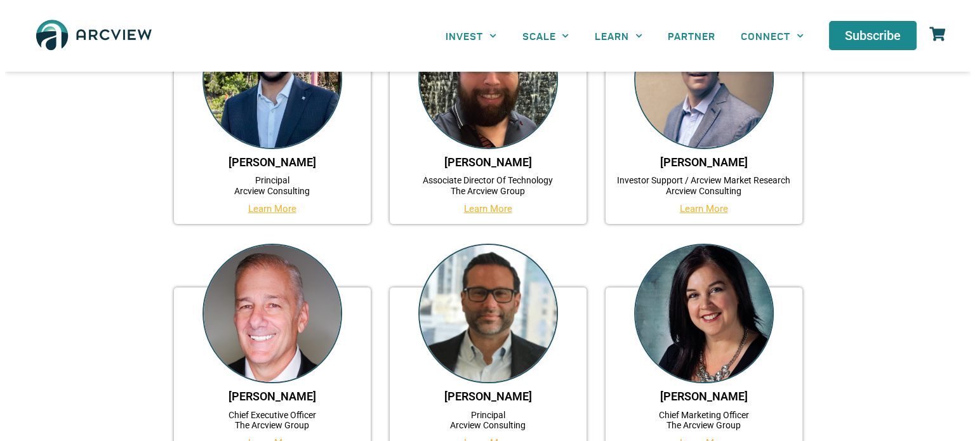
scroll to position [444, 0]
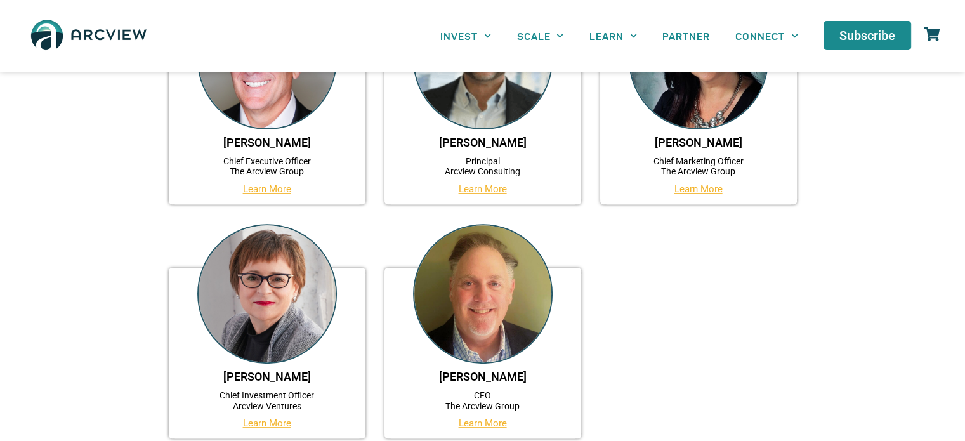
click at [252, 192] on link "Learn More" at bounding box center [267, 188] width 48 height 11
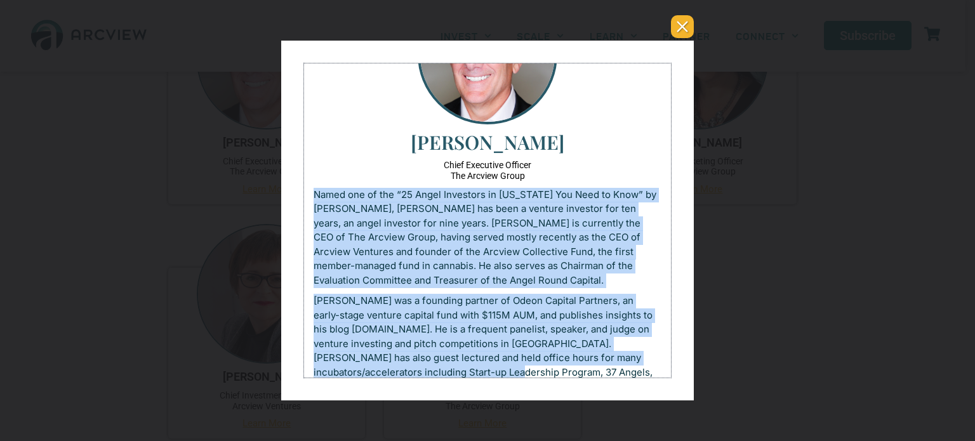
scroll to position [120, 0]
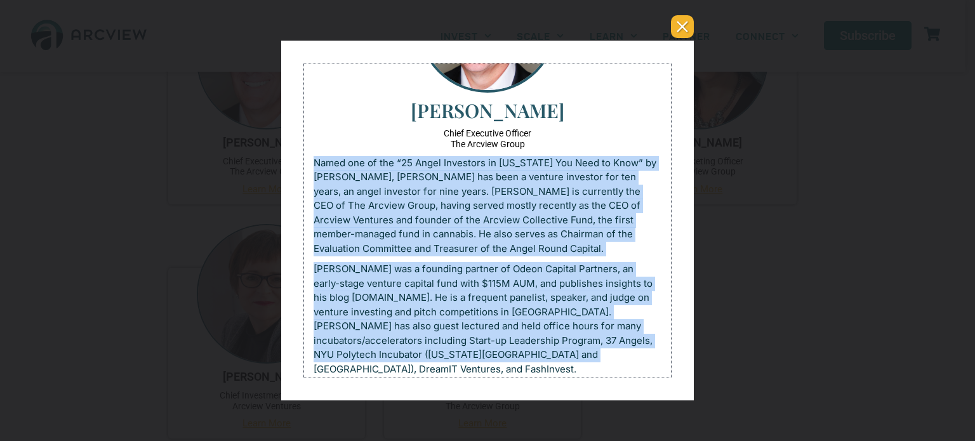
drag, startPoint x: 369, startPoint y: 324, endPoint x: 590, endPoint y: 382, distance: 228.5
click at [590, 382] on html "[PERSON_NAME] Chief Executive Officer The Arcview Group Named one of the “25 An…" at bounding box center [487, 168] width 367 height 449
copy div "Named one of the “25 Angel Investors in [US_STATE] You Need to Know” by [PERSON…"
click at [205, 245] on div "You can close this modal content with the ESC key" at bounding box center [487, 220] width 975 height 441
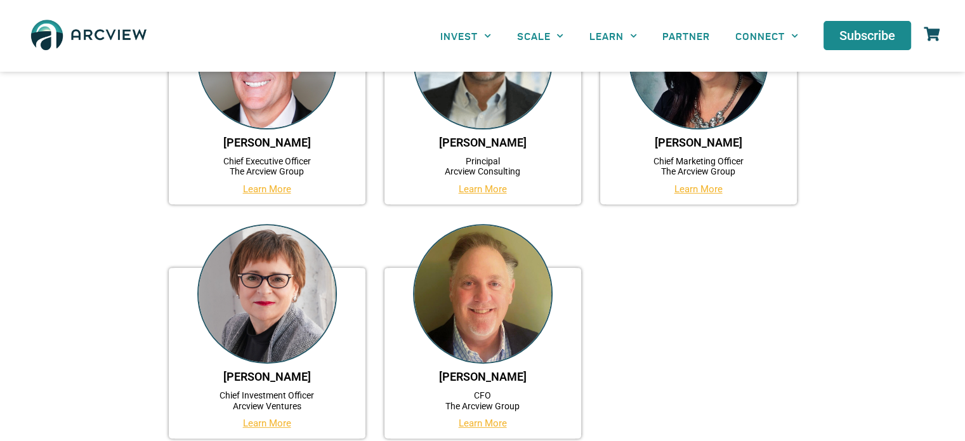
click at [480, 182] on div "[PERSON_NAME] Principal Arcview Consulting Learn More" at bounding box center [483, 119] width 197 height 171
click at [480, 189] on link "Learn More" at bounding box center [483, 188] width 48 height 11
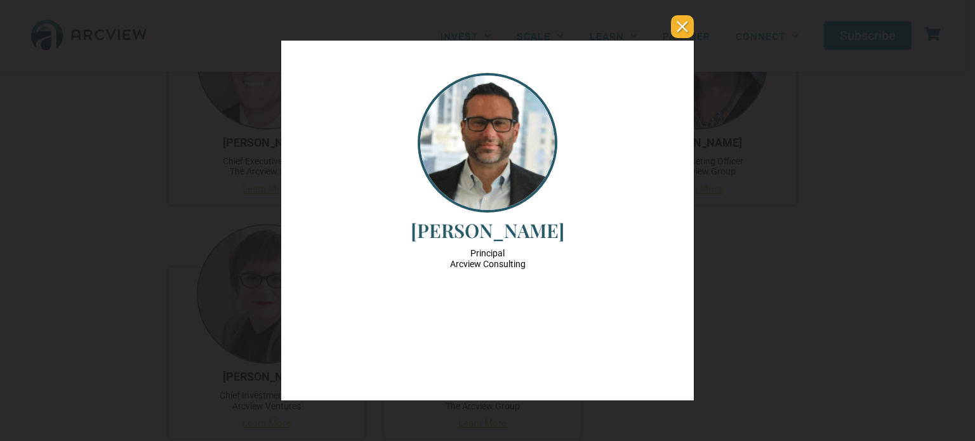
scroll to position [0, 0]
click at [672, 30] on button "You can close this modal content with the ESC key" at bounding box center [682, 26] width 23 height 23
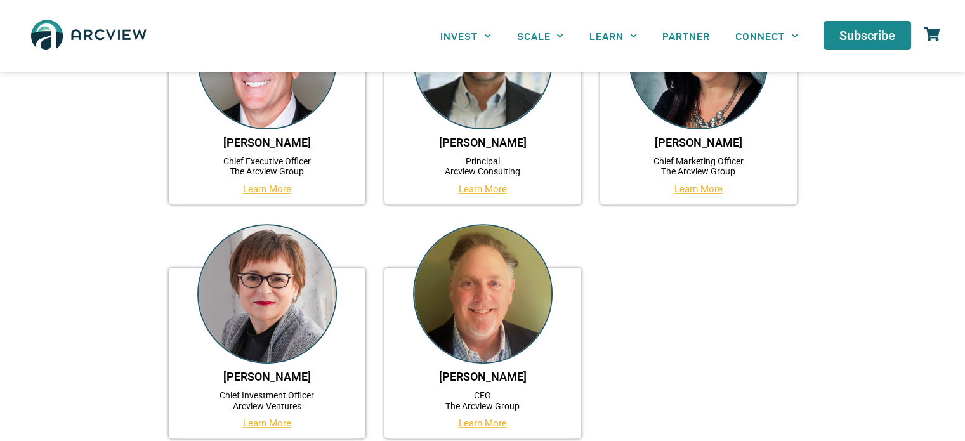
click at [694, 194] on link "Learn More" at bounding box center [699, 188] width 48 height 11
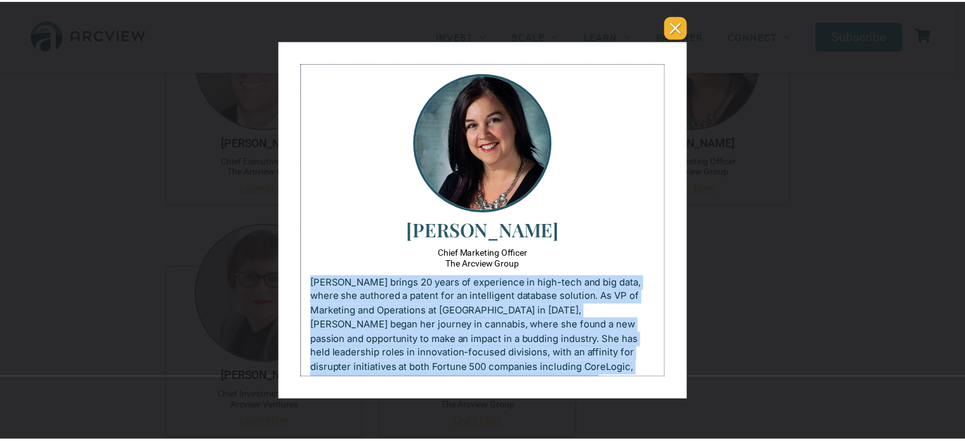
scroll to position [28, 0]
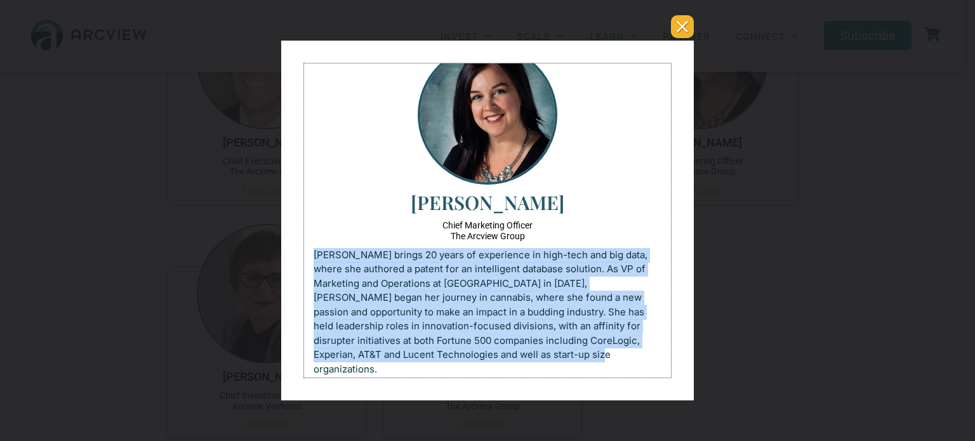
drag, startPoint x: 313, startPoint y: 286, endPoint x: 635, endPoint y: 390, distance: 338.8
click at [635, 390] on html "[PERSON_NAME] Chief Marketing Officer The Arcview Group [PERSON_NAME] brings 20…" at bounding box center [487, 214] width 367 height 357
copy p "[PERSON_NAME] brings 20 years of experience in high-tech and big data, where sh…"
click at [681, 31] on button "You can close this modal content with the ESC key" at bounding box center [682, 26] width 23 height 23
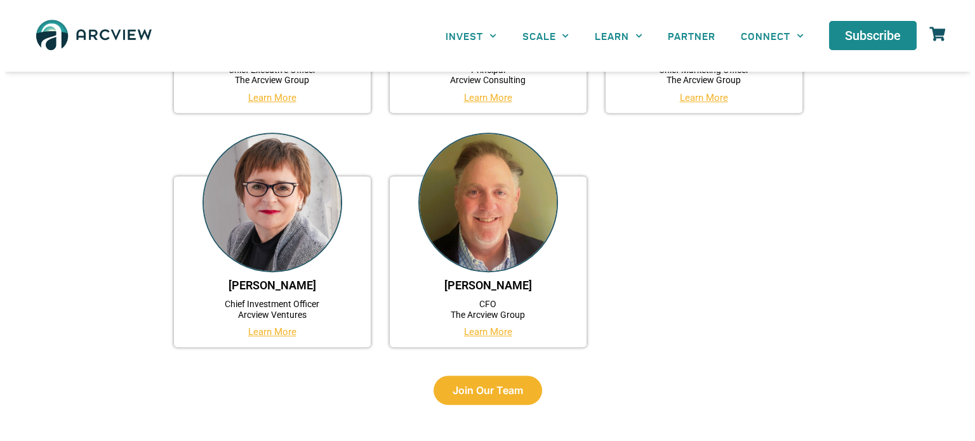
scroll to position [635, 0]
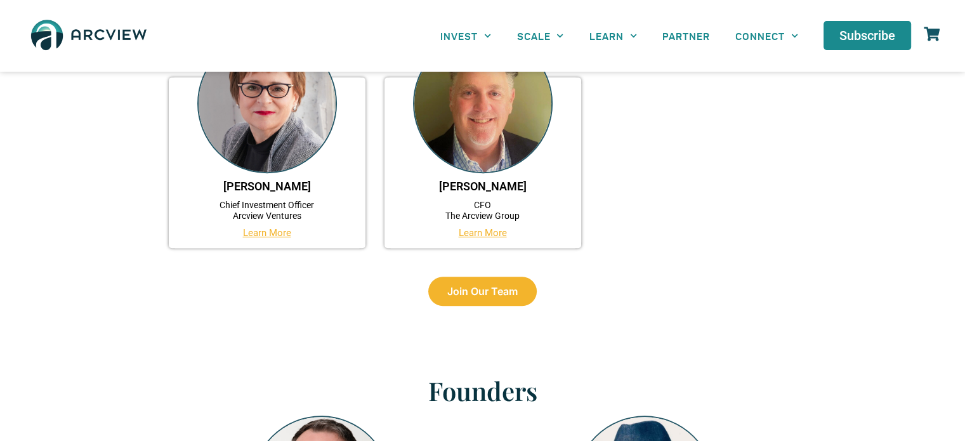
click at [254, 234] on link "Learn More" at bounding box center [267, 232] width 48 height 11
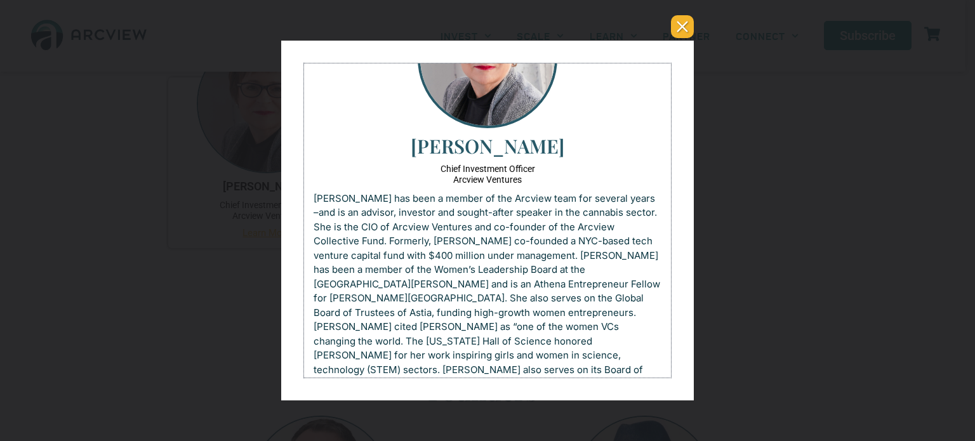
scroll to position [85, 0]
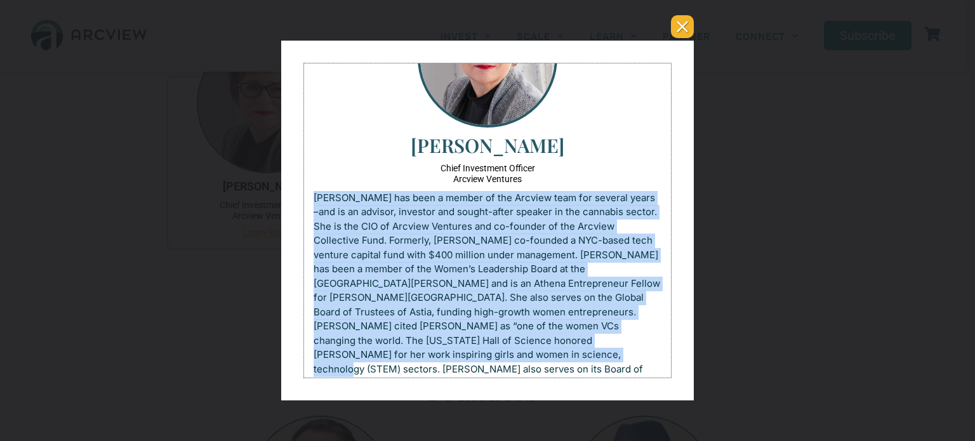
drag, startPoint x: 345, startPoint y: 237, endPoint x: 503, endPoint y: 364, distance: 202.2
click at [503, 364] on div "[PERSON_NAME] Chief Investment Officer Arcview Ventures [PERSON_NAME] has been …" at bounding box center [487, 192] width 367 height 428
copy p "[PERSON_NAME] has been a member of the Arcview team for several years –and is a…"
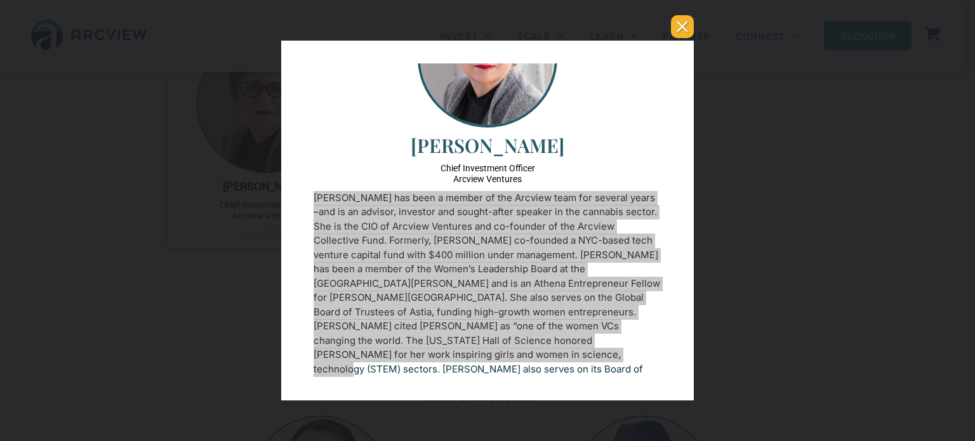
click at [678, 34] on button "You can close this modal content with the ESC key" at bounding box center [682, 26] width 23 height 23
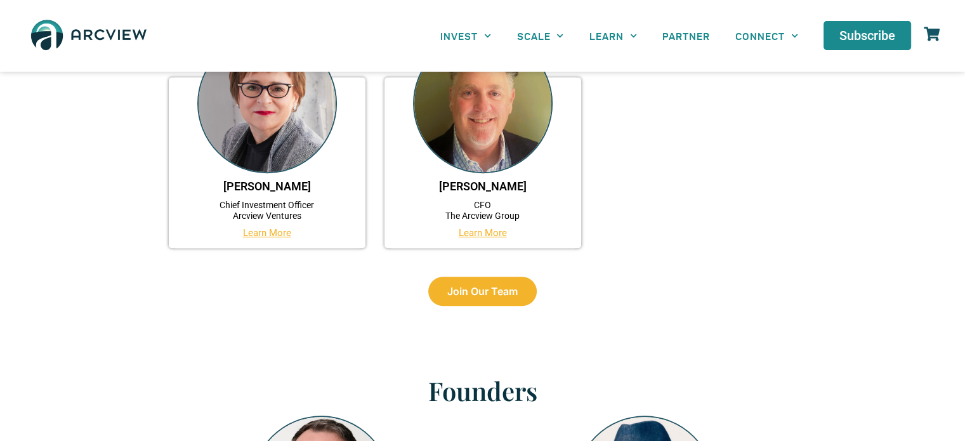
click at [481, 235] on link "Learn More" at bounding box center [483, 232] width 48 height 11
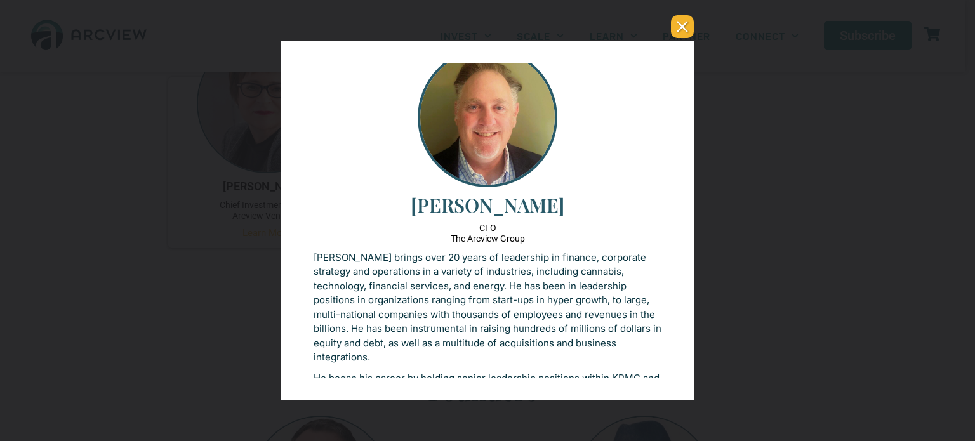
scroll to position [91, 0]
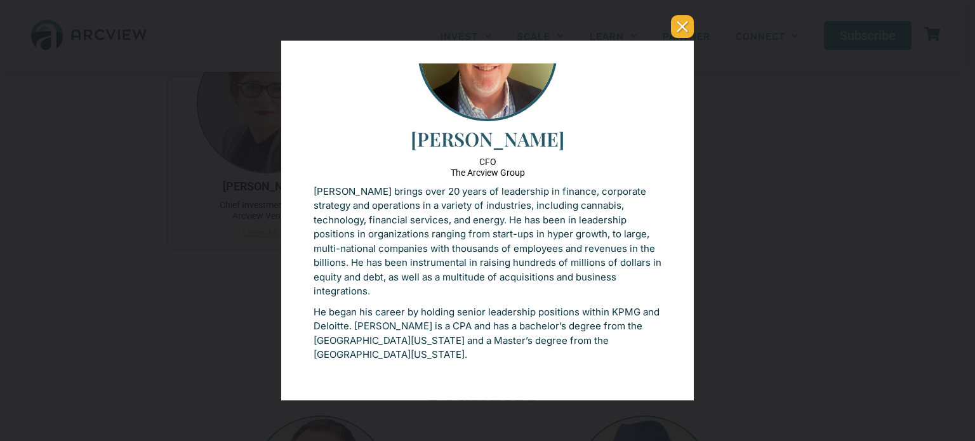
drag, startPoint x: 307, startPoint y: 192, endPoint x: 446, endPoint y: 362, distance: 219.3
click at [446, 362] on div "[PERSON_NAME] CFO The Arcview Group [PERSON_NAME] brings over 20 years of leade…" at bounding box center [487, 175] width 367 height 406
copy div "[PERSON_NAME] brings over 20 years of leadership in finance, corporate strategy…"
